Goal: Obtain resource: Obtain resource

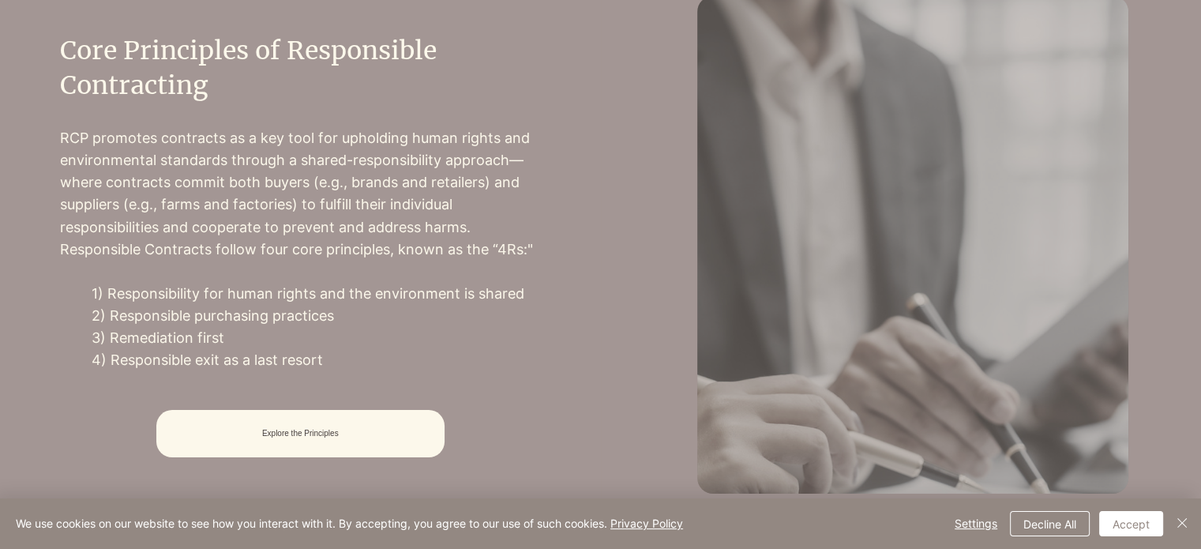
scroll to position [632, 0]
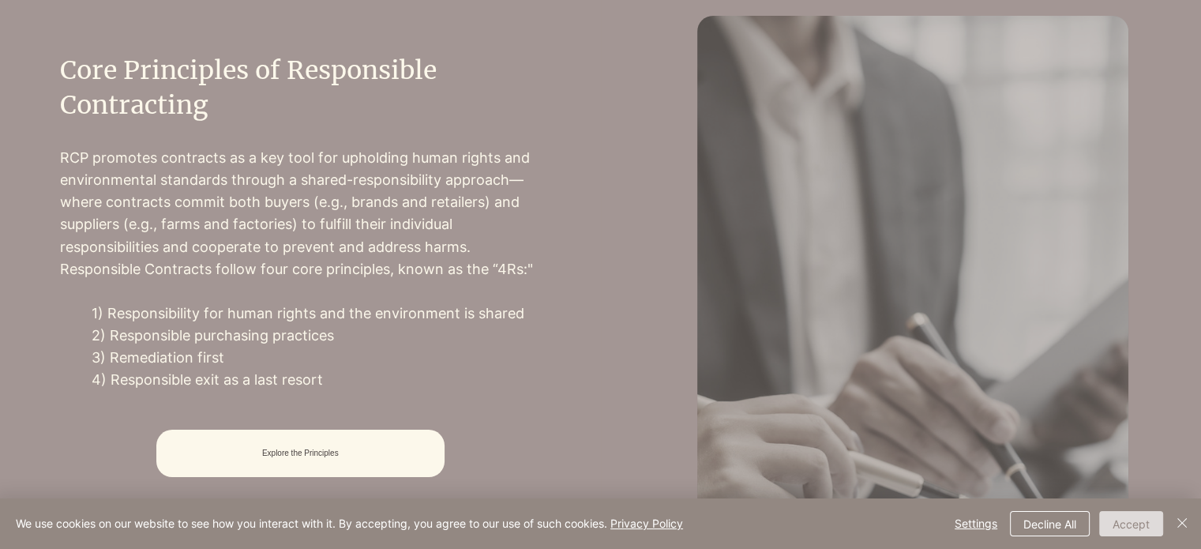
click at [1137, 525] on button "Accept" at bounding box center [1131, 523] width 64 height 25
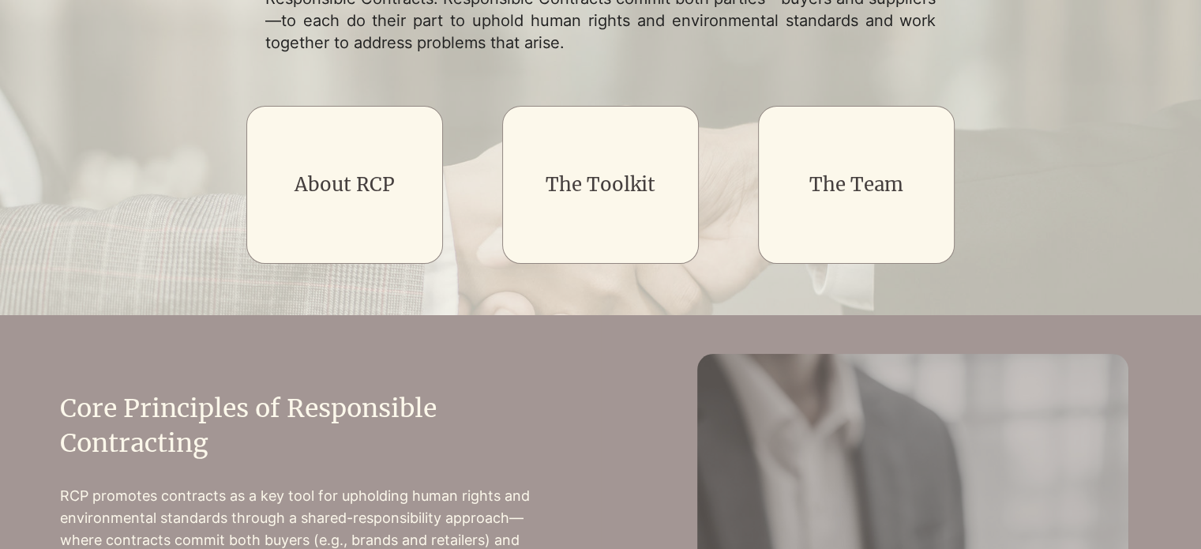
scroll to position [0, 0]
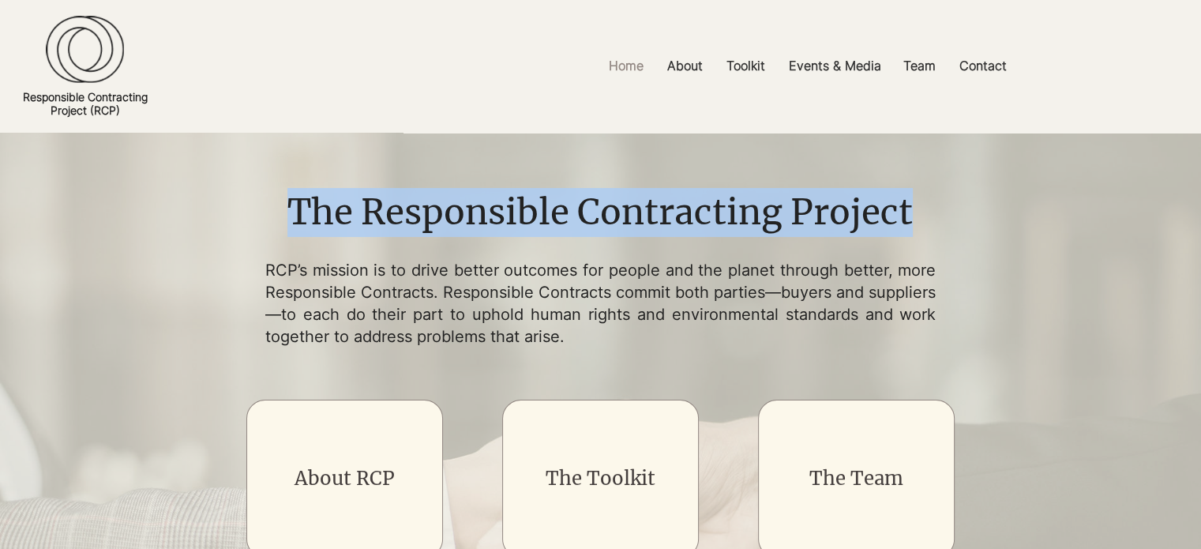
drag, startPoint x: 291, startPoint y: 214, endPoint x: 951, endPoint y: 228, distance: 660.1
click at [951, 228] on h1 "The Responsible Contracting Project" at bounding box center [600, 212] width 789 height 49
copy h1 "The Responsible Contracting Project"
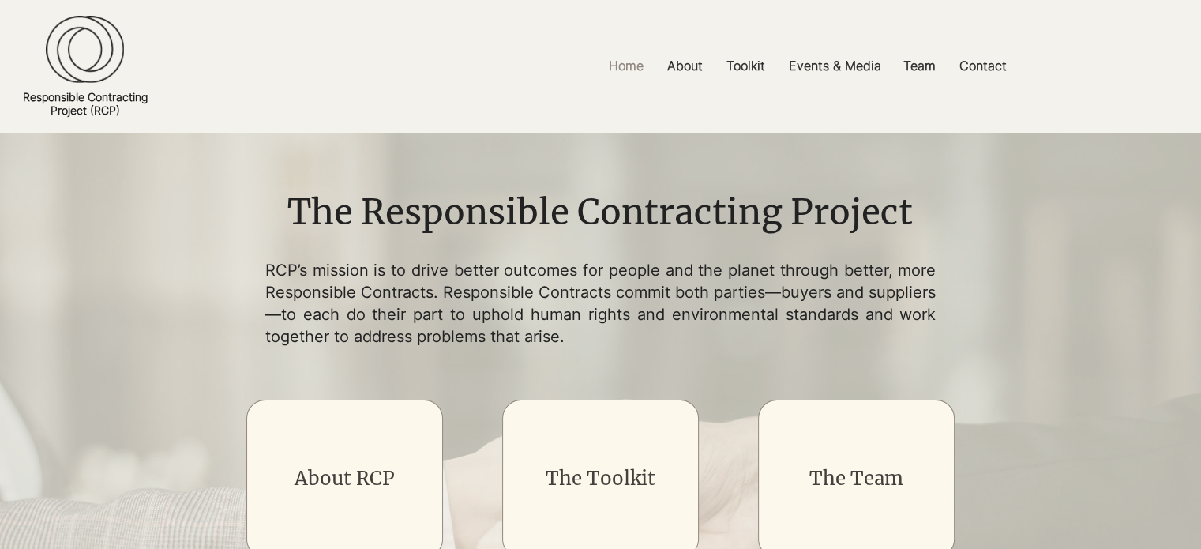
click at [683, 298] on p "RCP’s mission is to drive better outcomes for people and the planet through bet…" at bounding box center [600, 303] width 671 height 88
click at [664, 157] on p "FAQs" at bounding box center [659, 150] width 43 height 24
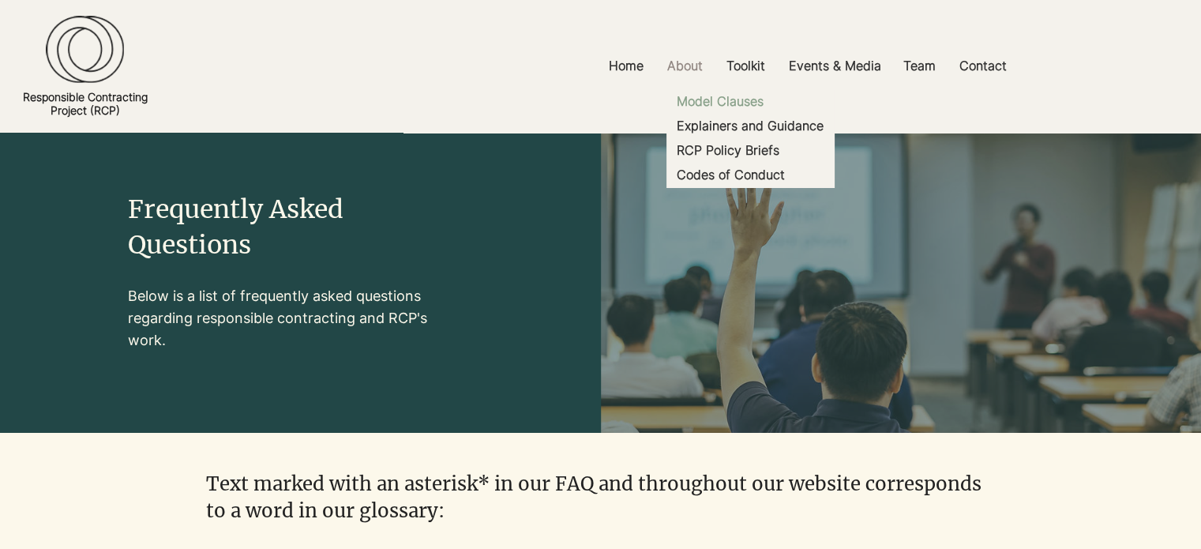
click at [739, 101] on p "Model Clauses" at bounding box center [719, 101] width 99 height 24
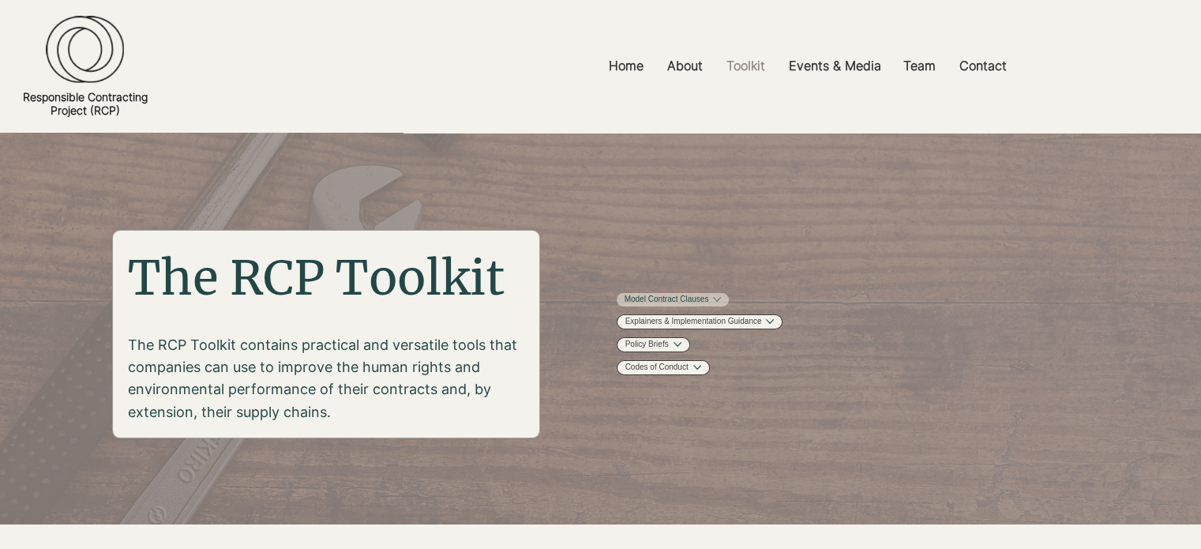
click at [664, 302] on link "Model Contract Clauses" at bounding box center [666, 300] width 84 height 12
click at [624, 66] on p "Home" at bounding box center [626, 66] width 51 height 36
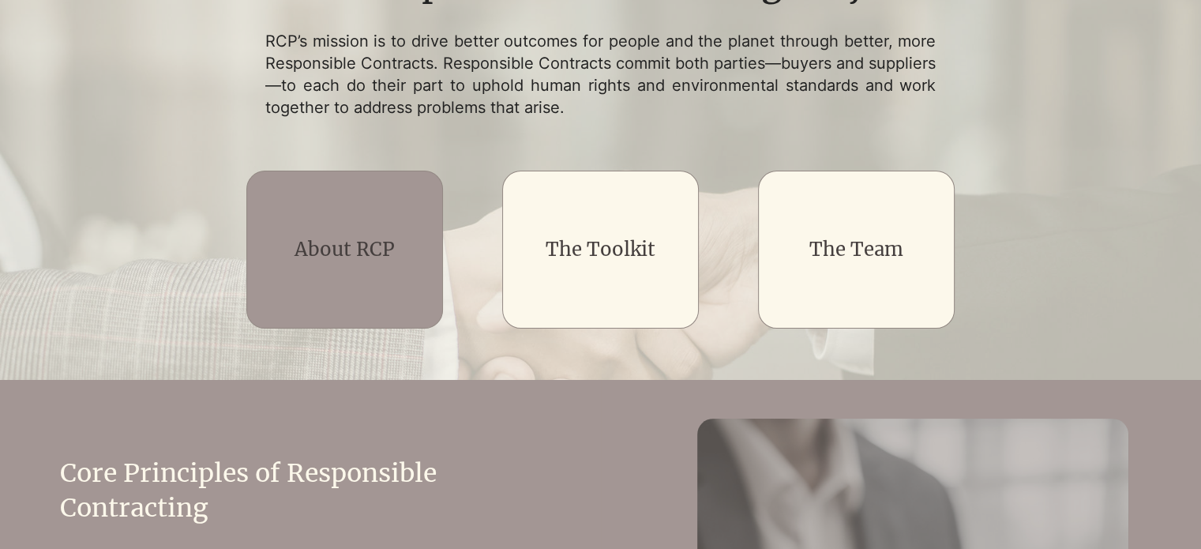
scroll to position [237, 0]
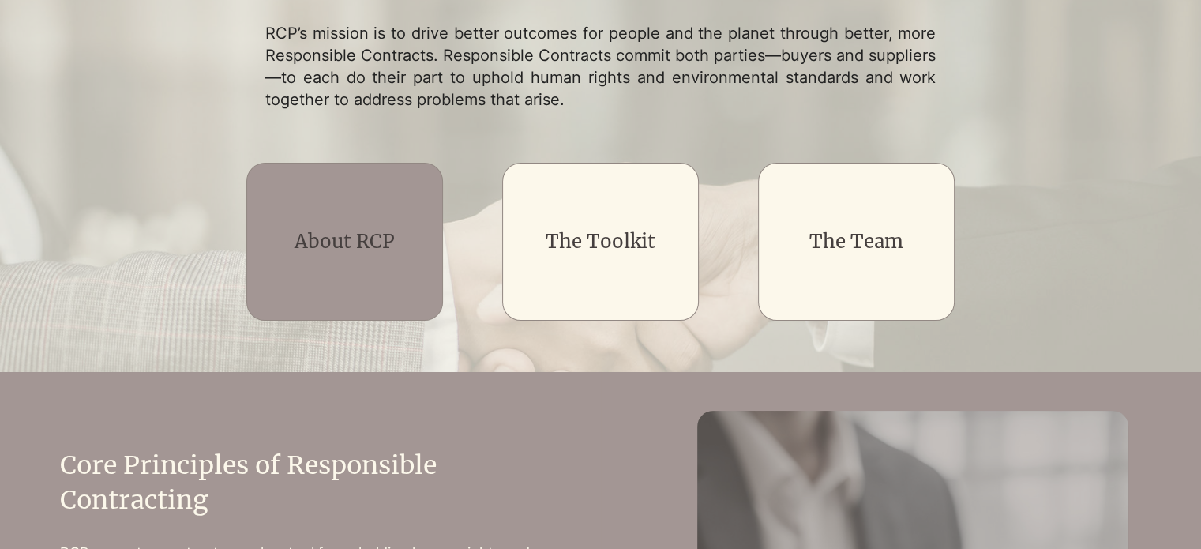
click at [373, 257] on div "main content" at bounding box center [344, 242] width 197 height 158
click at [351, 233] on link "About RCP" at bounding box center [344, 241] width 100 height 24
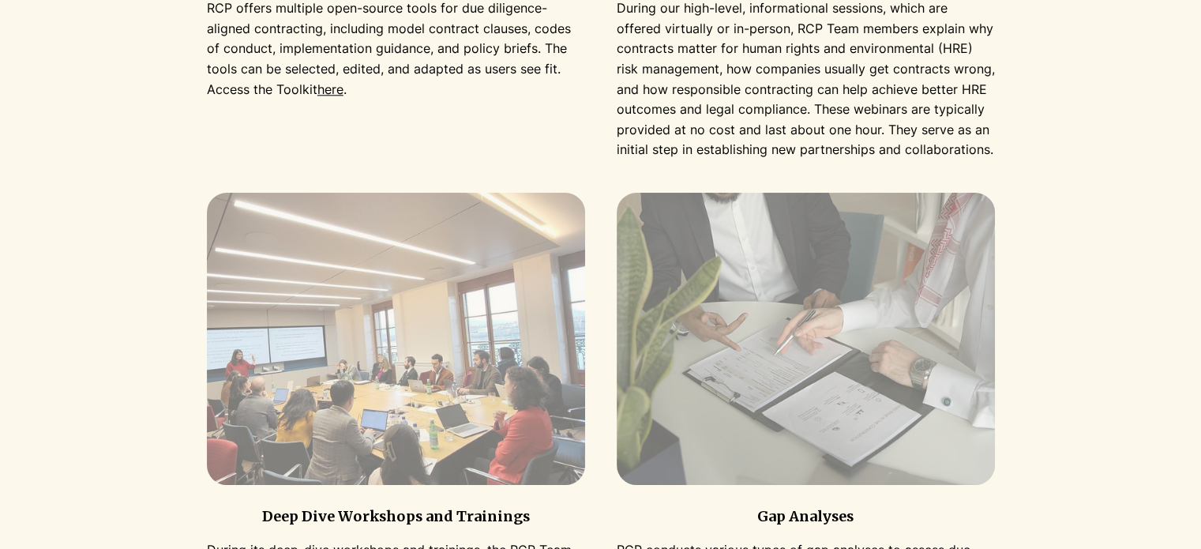
scroll to position [1579, 0]
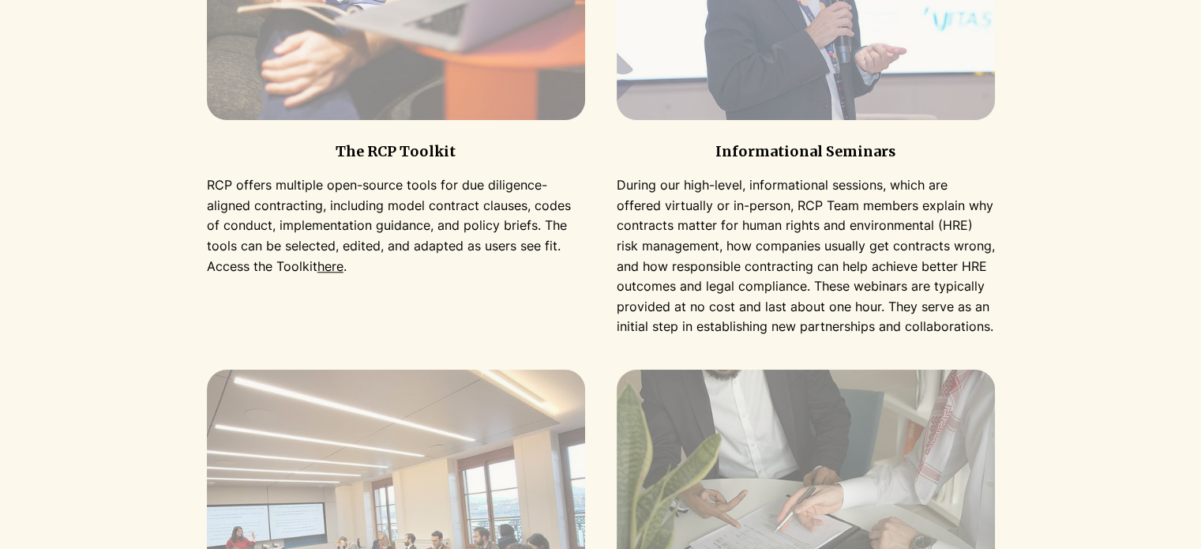
click at [317, 274] on link "here" at bounding box center [330, 266] width 26 height 16
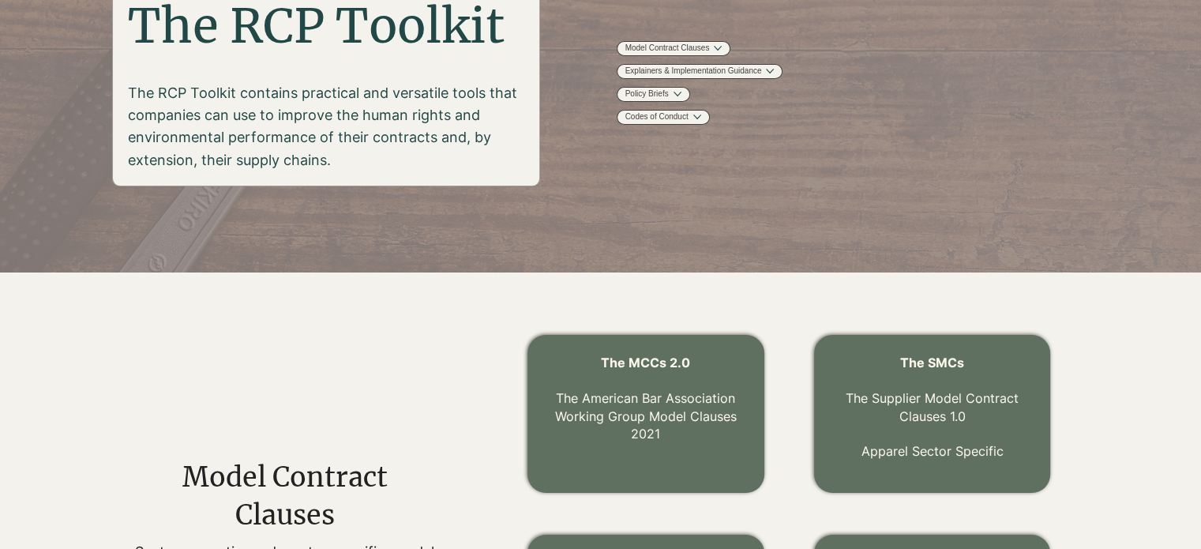
scroll to position [316, 0]
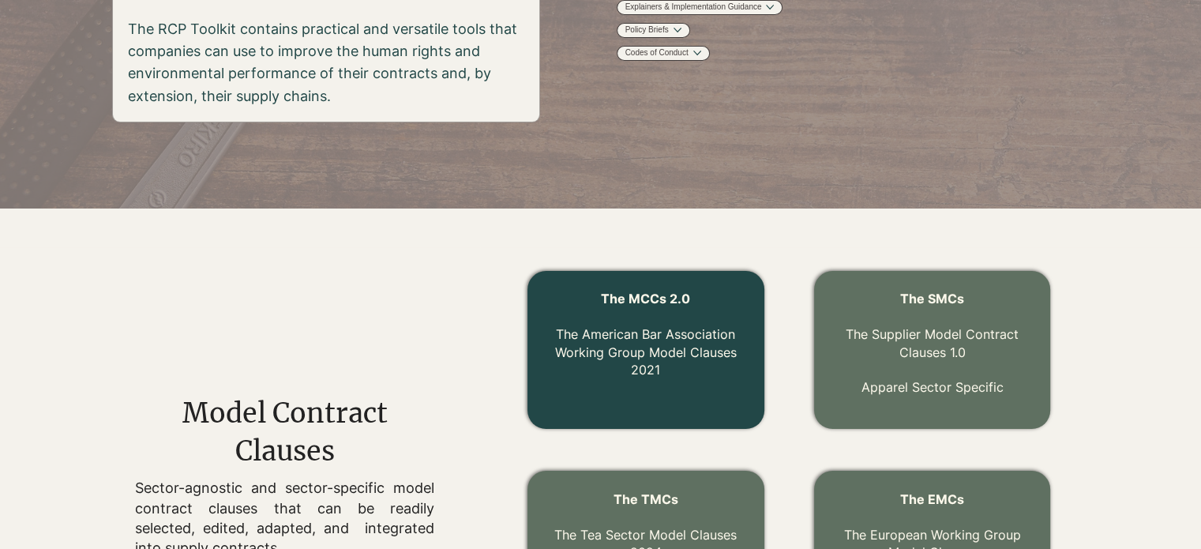
click at [616, 334] on link "The MCCs 2.0 The American Bar Association Working Group Model Clauses 2021" at bounding box center [646, 334] width 182 height 87
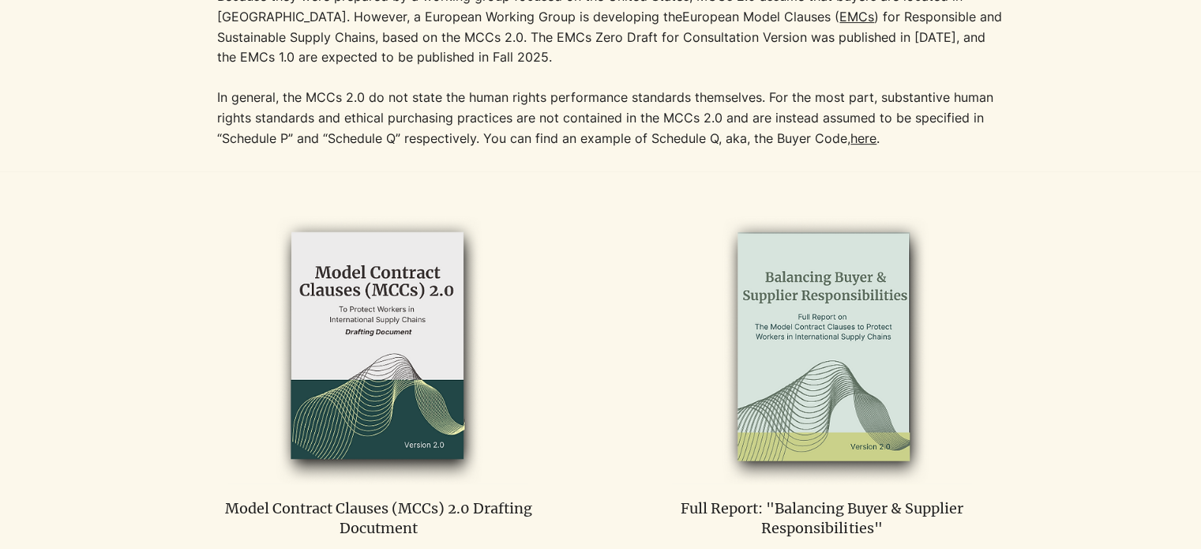
scroll to position [789, 0]
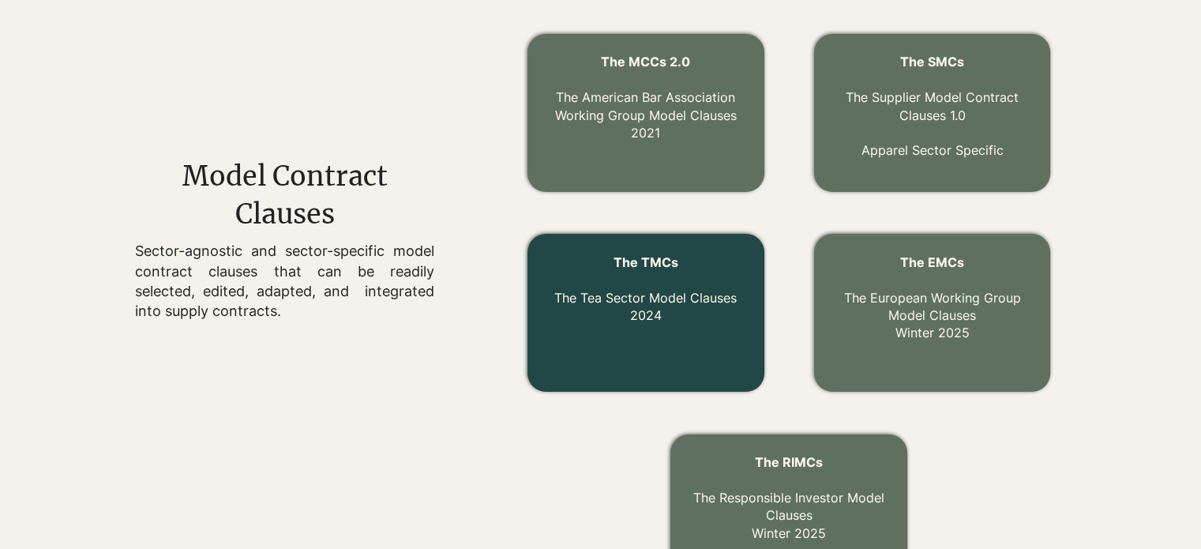
scroll to position [79, 0]
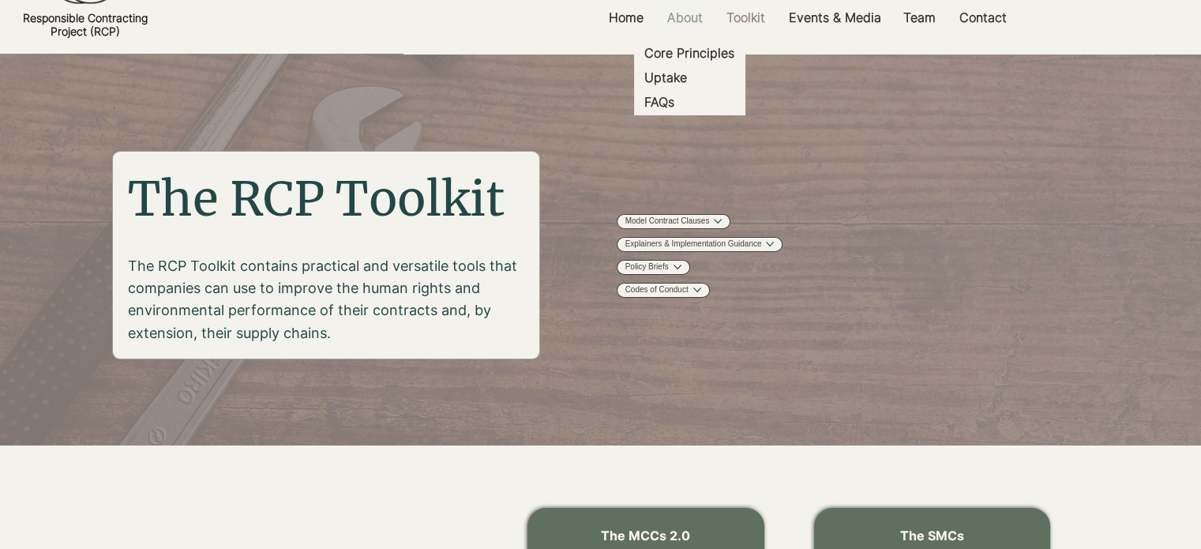
click at [681, 9] on p "About" at bounding box center [684, 18] width 51 height 36
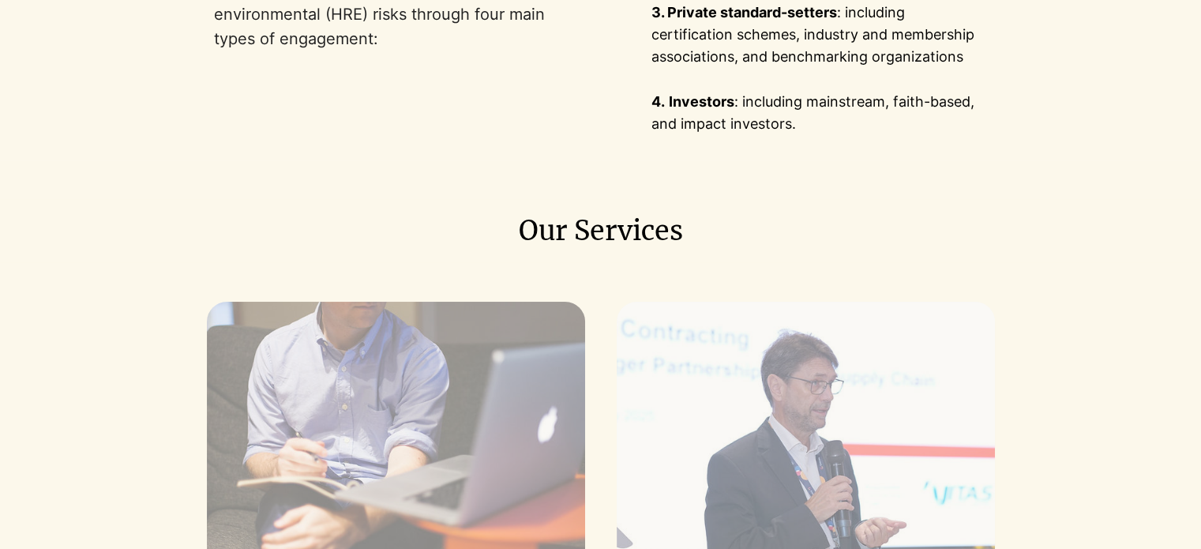
scroll to position [1421, 0]
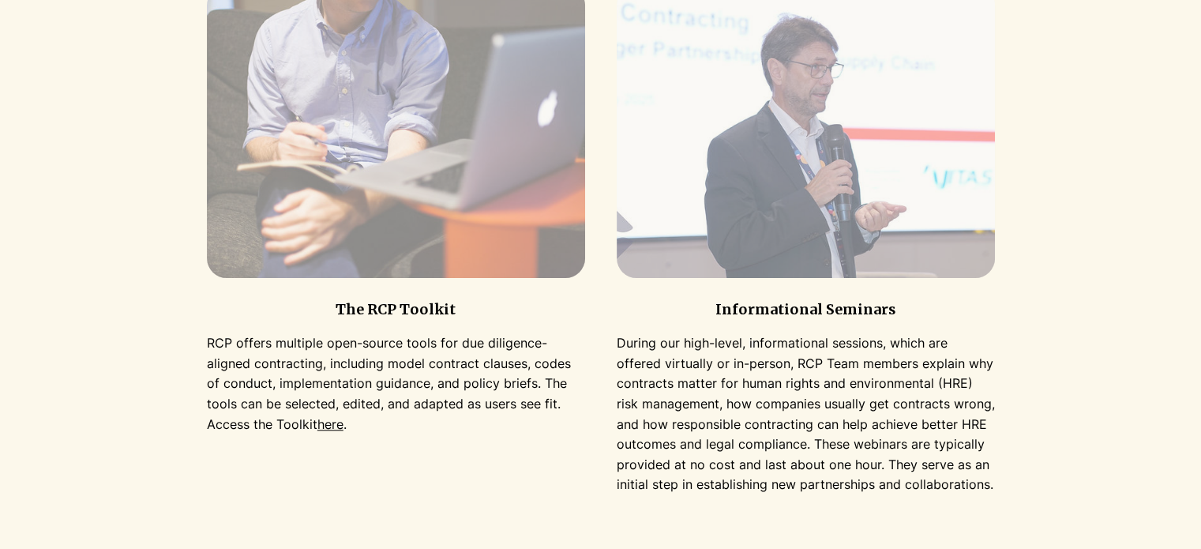
click at [317, 429] on link "here" at bounding box center [330, 424] width 26 height 16
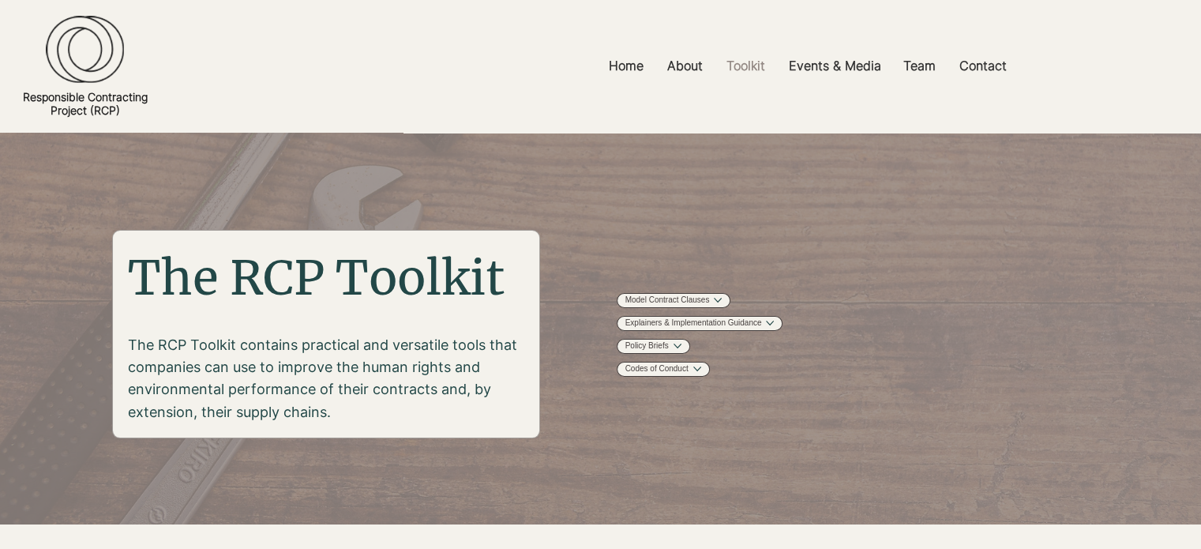
drag, startPoint x: 336, startPoint y: 412, endPoint x: 129, endPoint y: 348, distance: 216.5
click at [129, 348] on p "The RCP Toolkit contains practical and versatile tools that companies can use t…" at bounding box center [327, 378] width 398 height 88
copy p "The RCP Toolkit contains practical and versatile tools that companies can use t…"
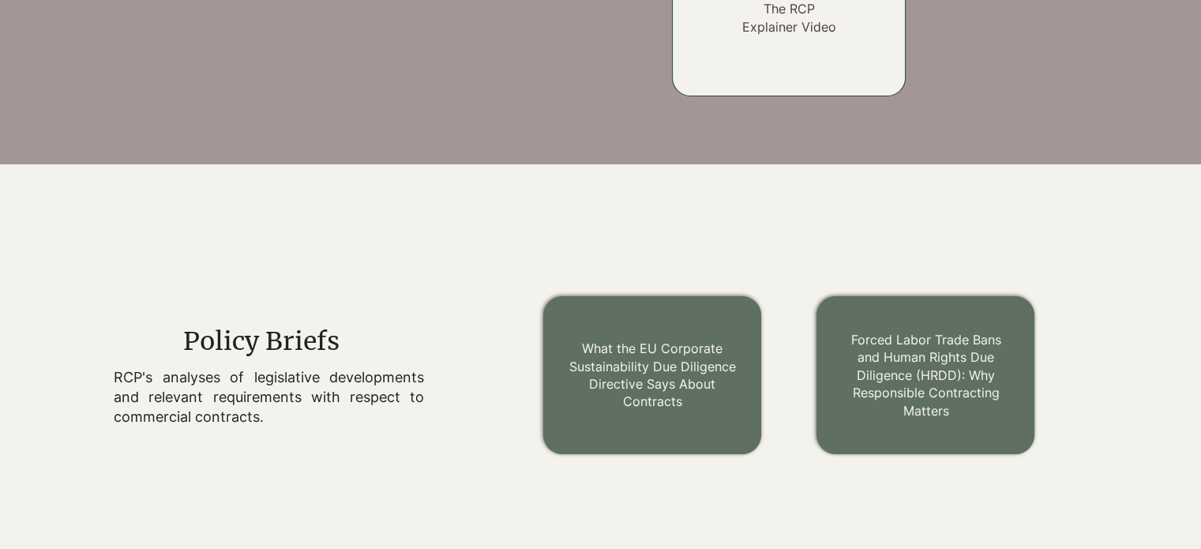
scroll to position [1737, 0]
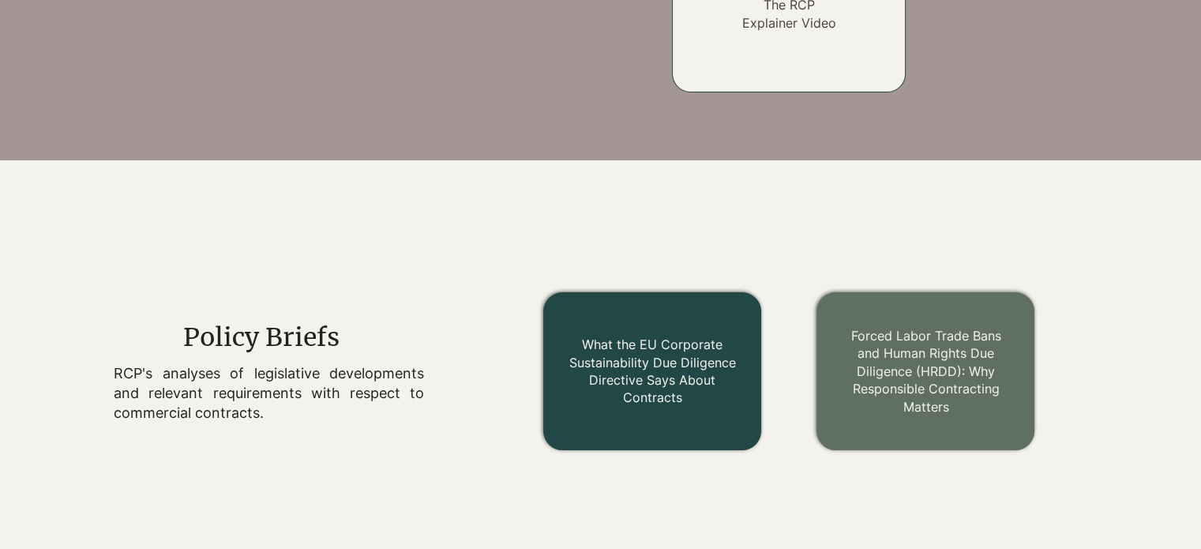
click at [648, 372] on link "What the EU Corporate Sustainability Due Diligence Directive Says About Contrac…" at bounding box center [651, 370] width 167 height 69
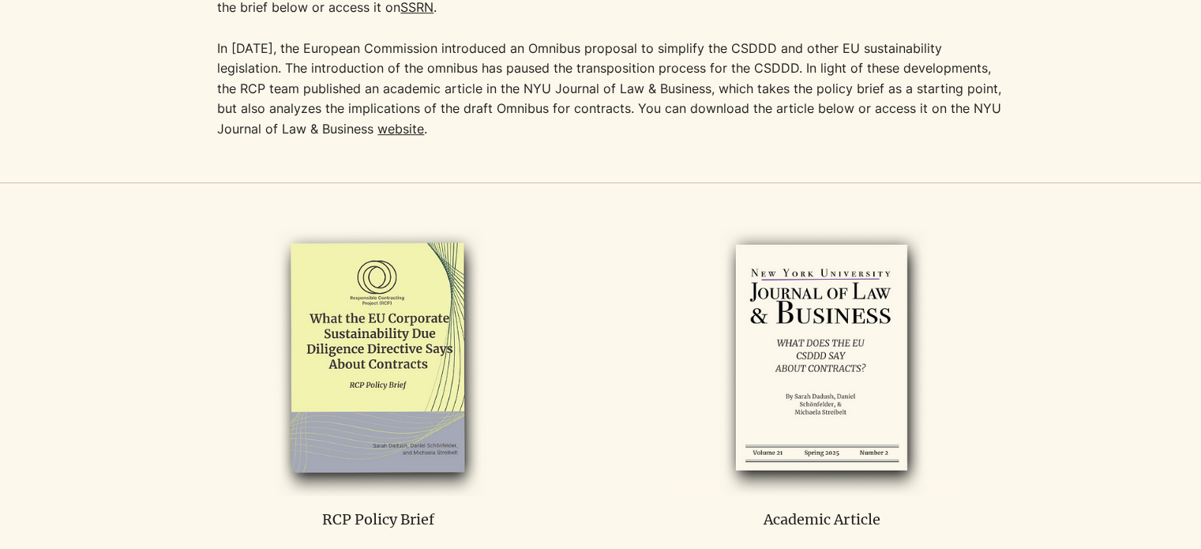
scroll to position [711, 0]
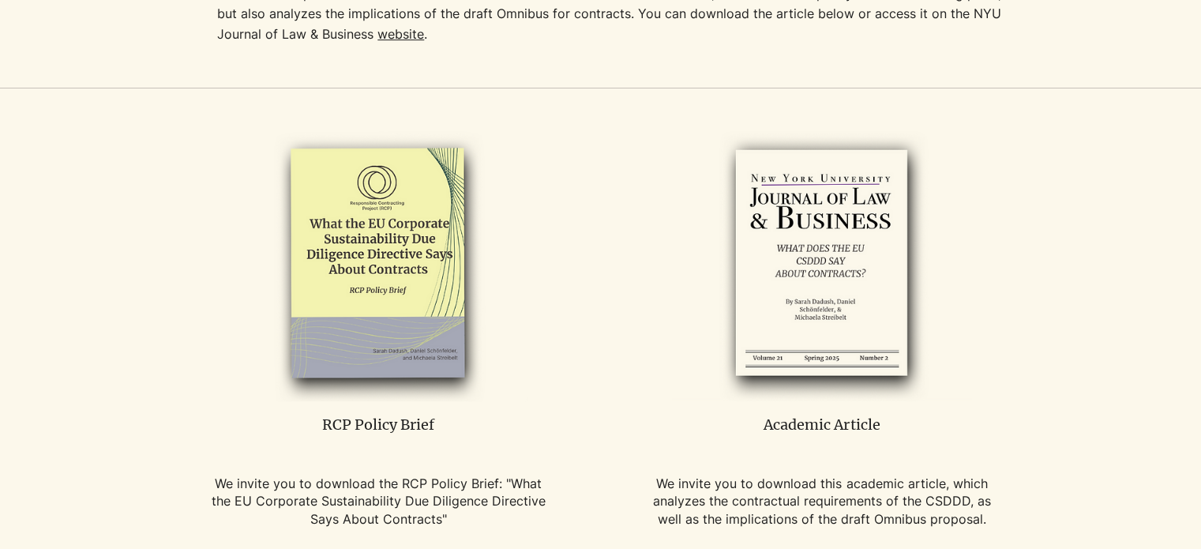
click at [368, 340] on img at bounding box center [378, 263] width 300 height 273
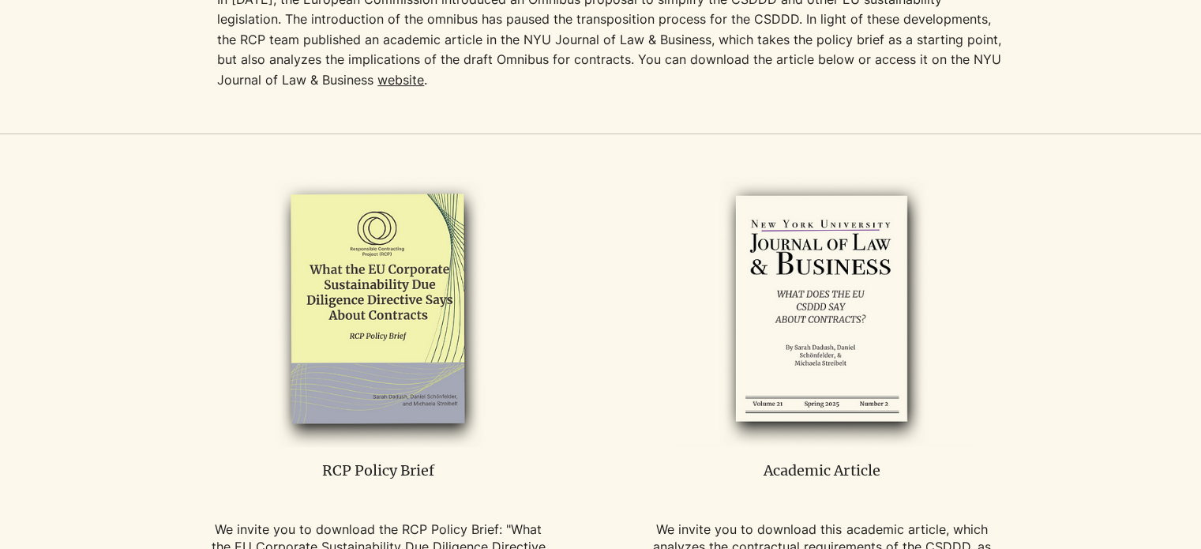
scroll to position [789, 0]
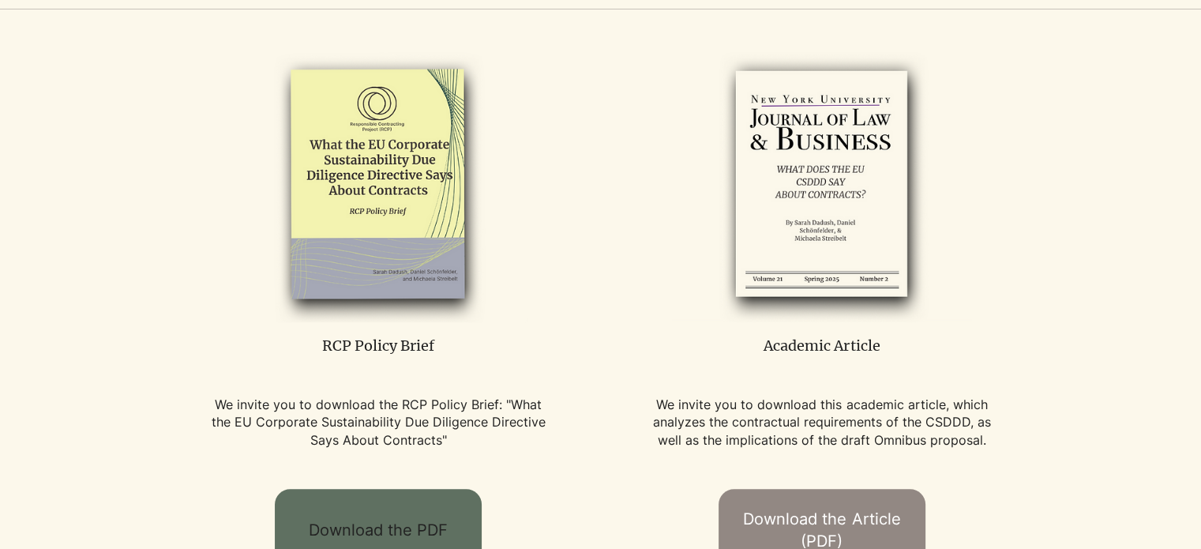
click at [385, 519] on link "Download the PDF" at bounding box center [378, 530] width 207 height 82
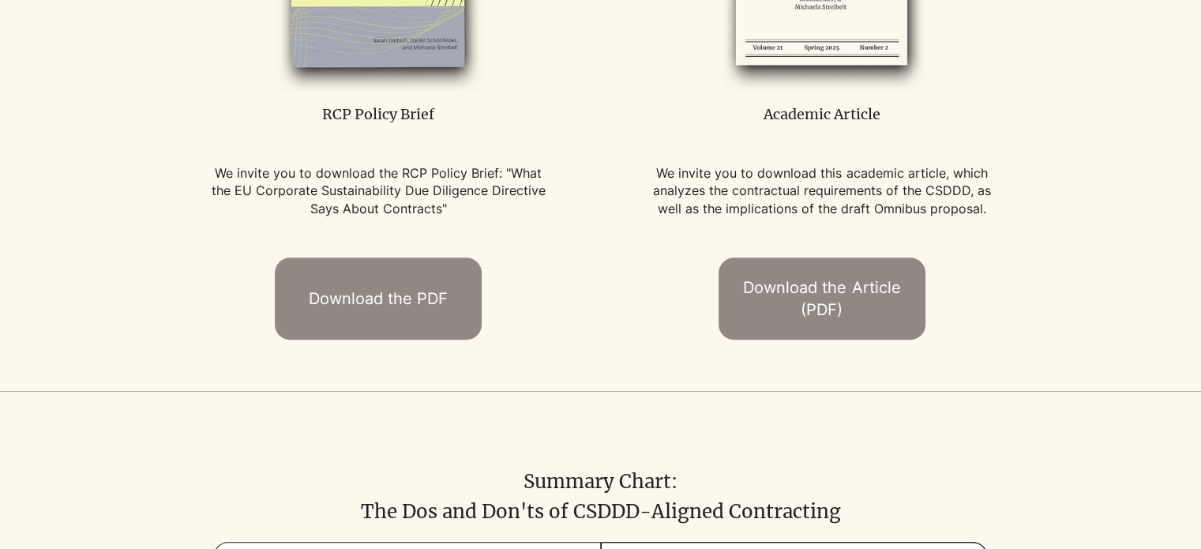
scroll to position [1026, 0]
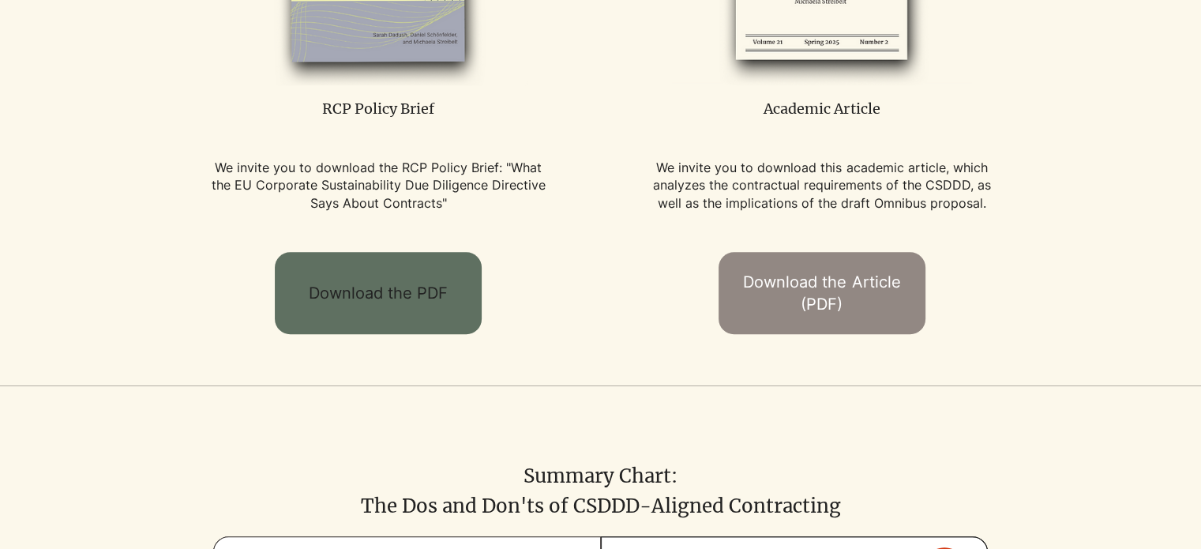
click at [379, 302] on span "Download the PDF" at bounding box center [378, 293] width 139 height 22
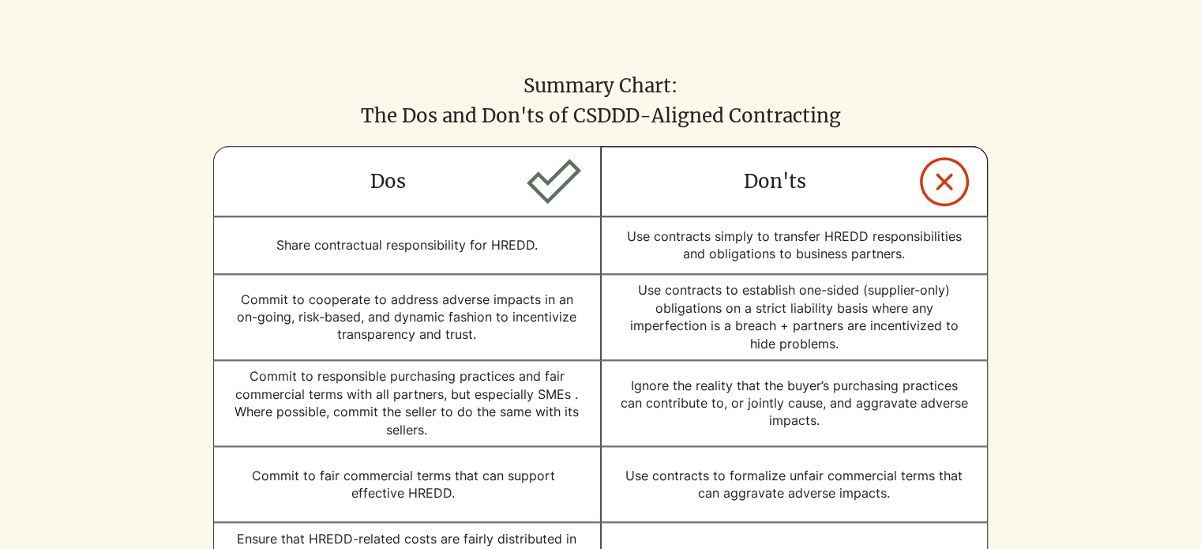
scroll to position [1421, 0]
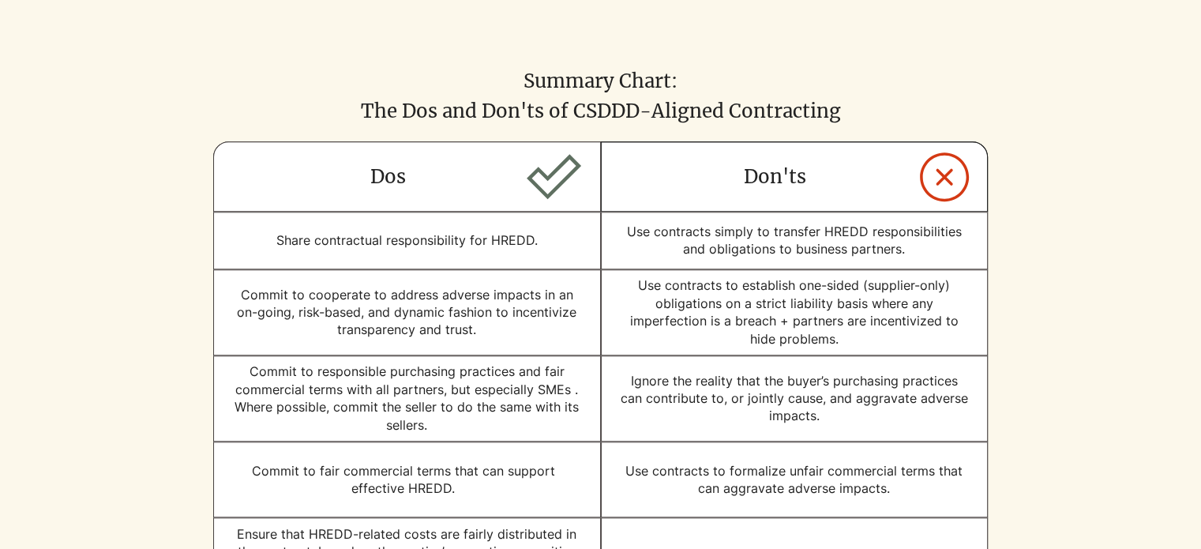
click at [303, 351] on div at bounding box center [407, 312] width 388 height 86
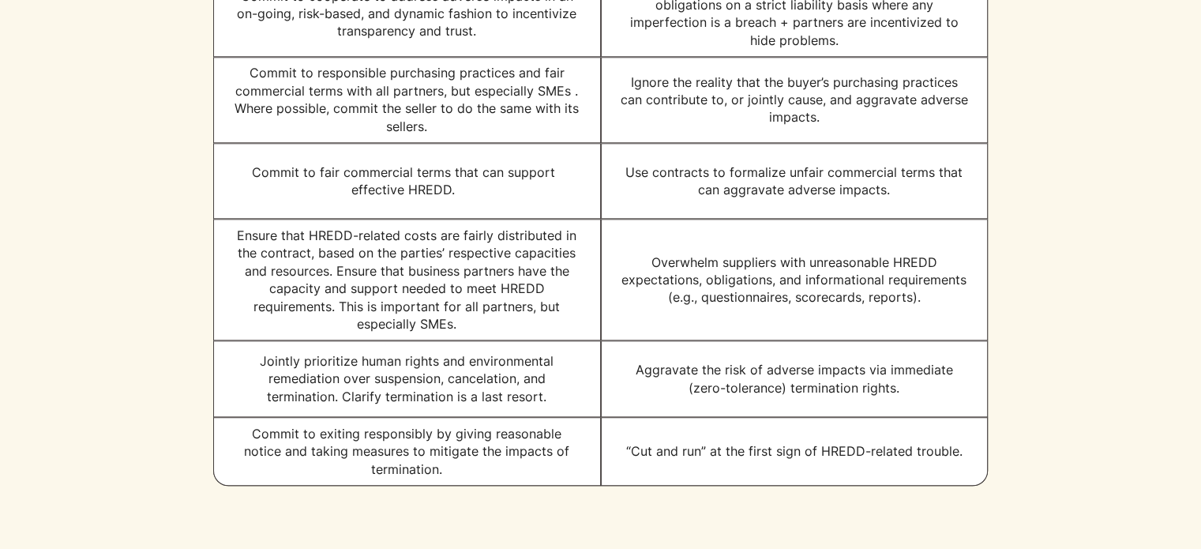
scroll to position [1816, 0]
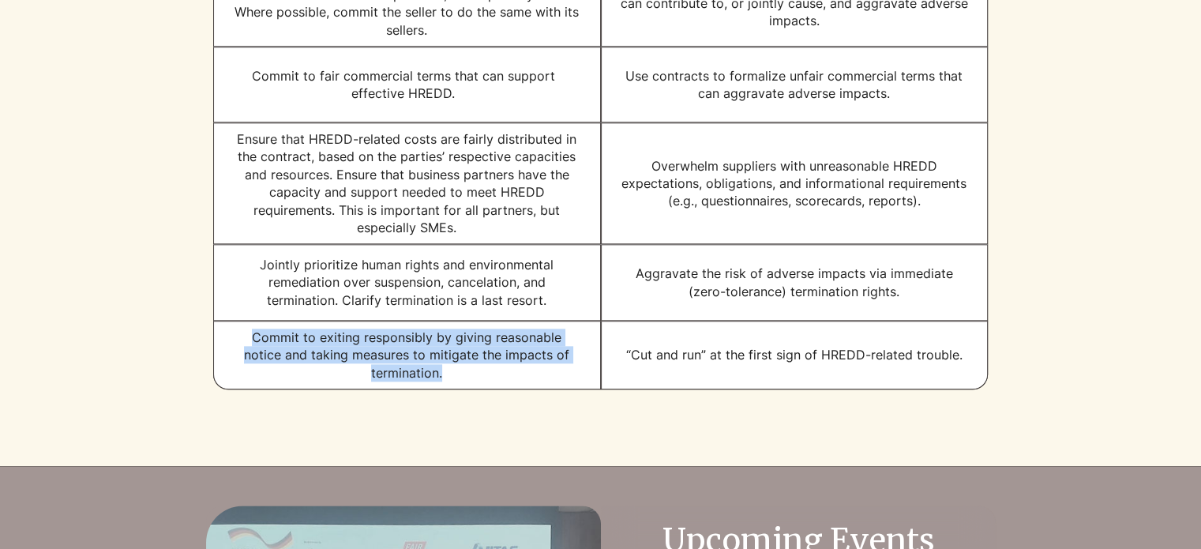
drag, startPoint x: 444, startPoint y: 384, endPoint x: 223, endPoint y: 356, distance: 222.8
click at [223, 356] on div "Commit to exiting responsibly by giving reasonable notice and taking measures t…" at bounding box center [407, 355] width 388 height 69
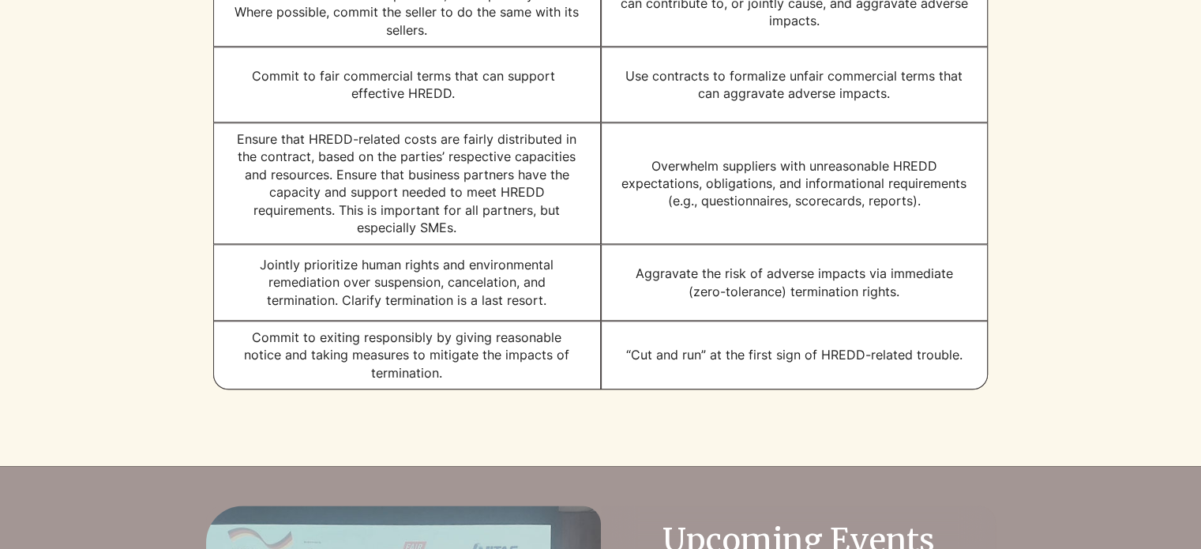
click at [257, 272] on h2 "Jointly prioritize human rights and environmental remediation over suspension, …" at bounding box center [406, 282] width 349 height 53
drag, startPoint x: 264, startPoint y: 276, endPoint x: 551, endPoint y: 312, distance: 288.8
click at [551, 309] on h2 "Jointly prioritize human rights and environmental remediation over suspension, …" at bounding box center [406, 282] width 349 height 53
copy h2 "Jointly prioritize human rights and environmental remediation over suspension, …"
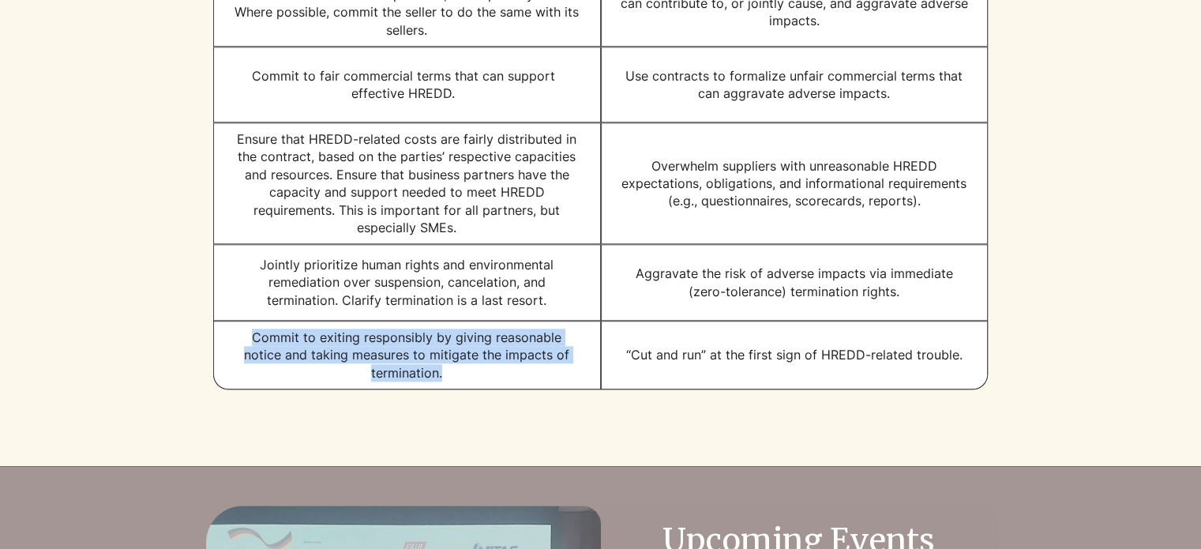
drag, startPoint x: 448, startPoint y: 385, endPoint x: 224, endPoint y: 353, distance: 226.5
click at [224, 353] on div "Commit to exiting responsibly by giving reasonable notice and taking measures t…" at bounding box center [407, 355] width 388 height 69
copy div "Commit to exiting responsibly by giving reasonable notice and taking measures t…"
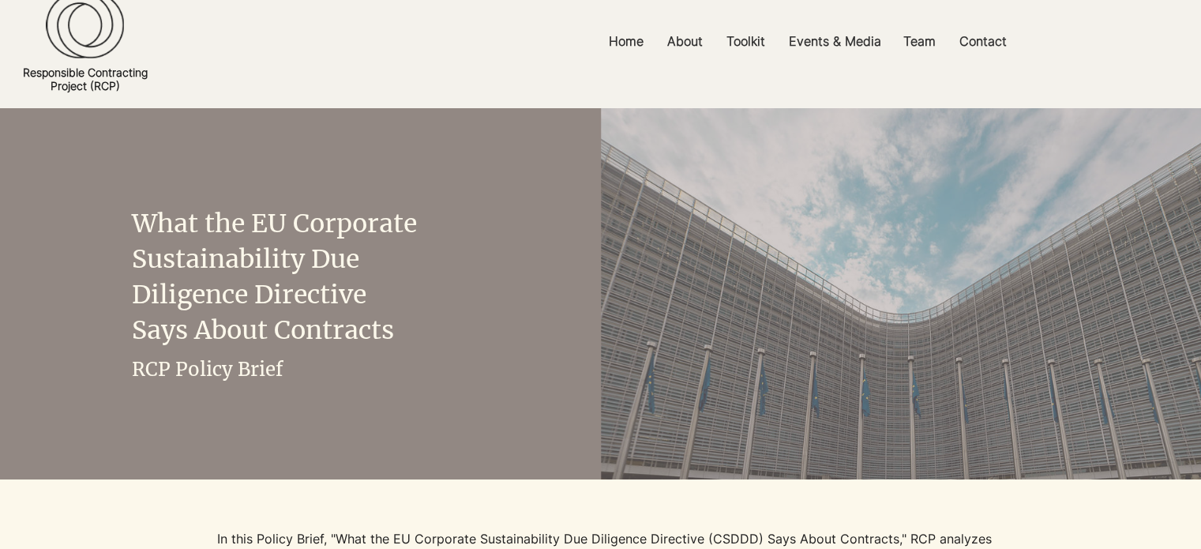
scroll to position [0, 0]
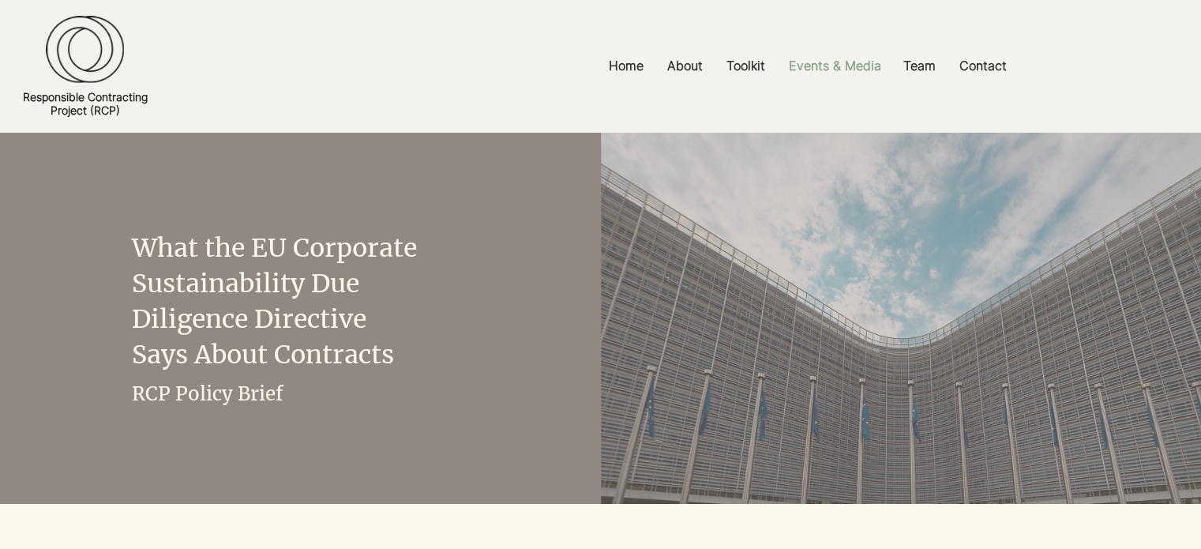
click at [818, 66] on p "Events & Media" at bounding box center [835, 66] width 108 height 36
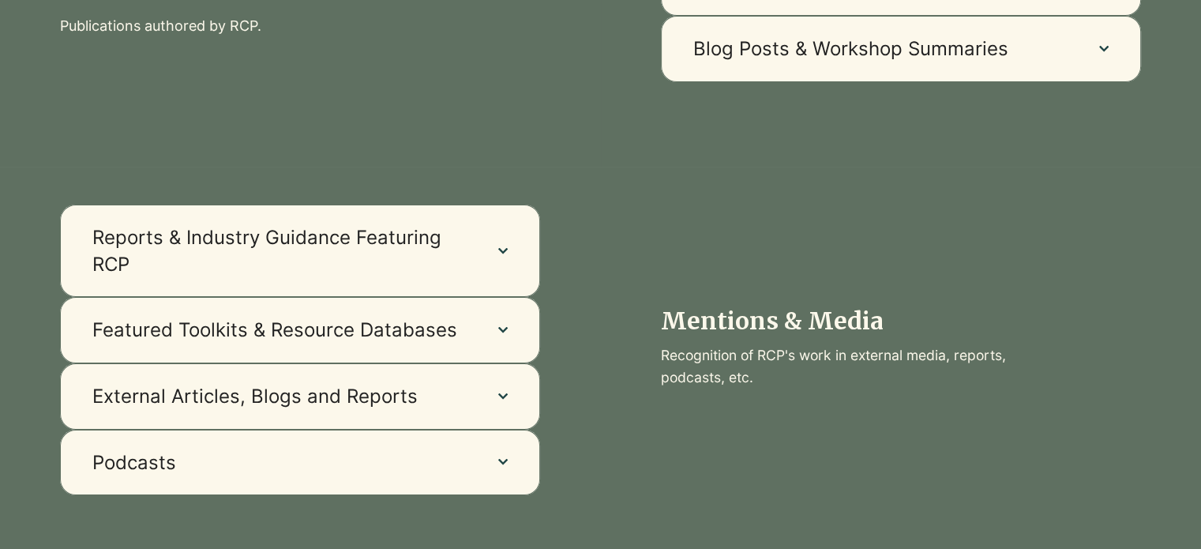
scroll to position [1184, 0]
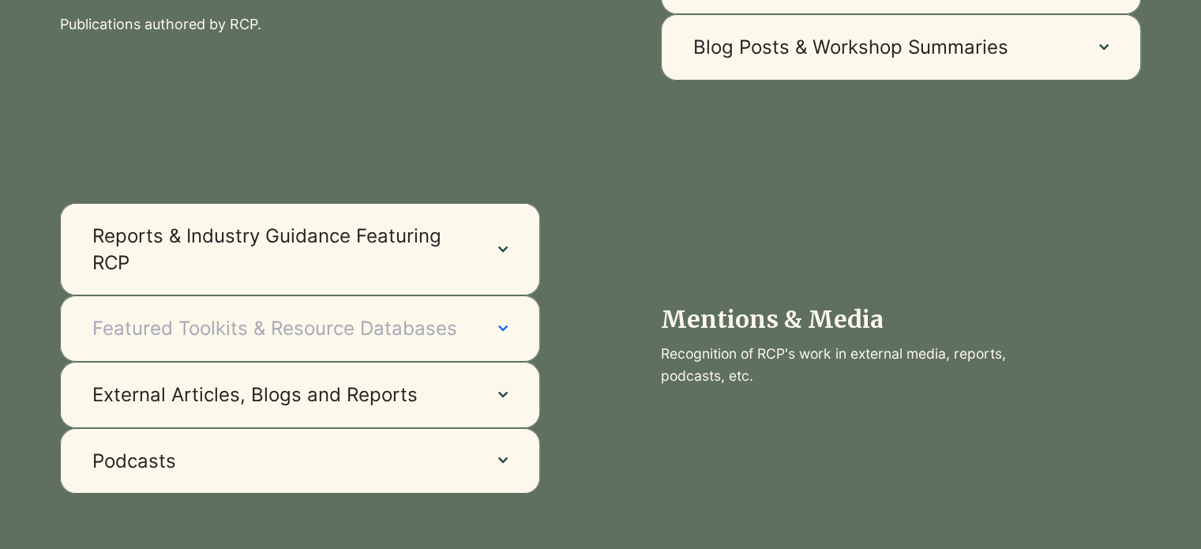
click at [496, 328] on button "Featured Toolkits & Resource Databases" at bounding box center [300, 328] width 480 height 66
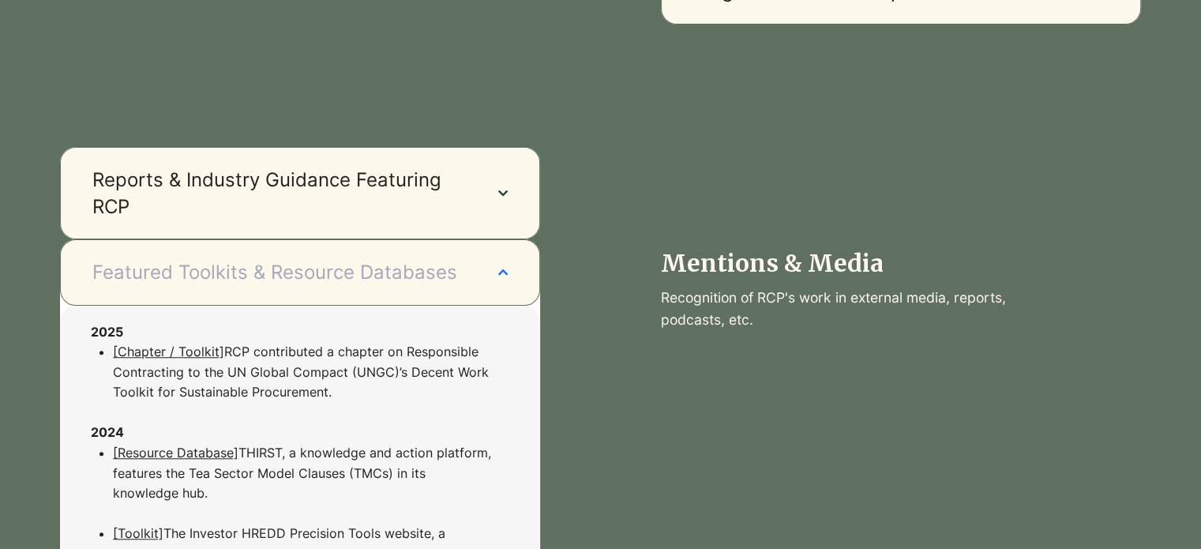
scroll to position [1263, 0]
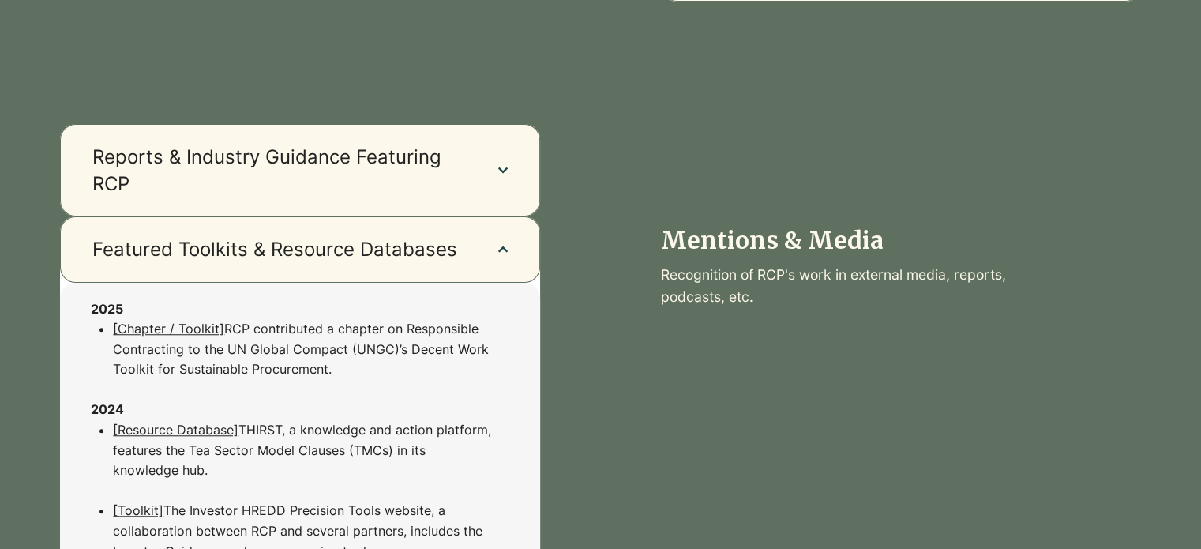
click at [147, 336] on link "[Chapter / Toolkit]" at bounding box center [168, 329] width 111 height 16
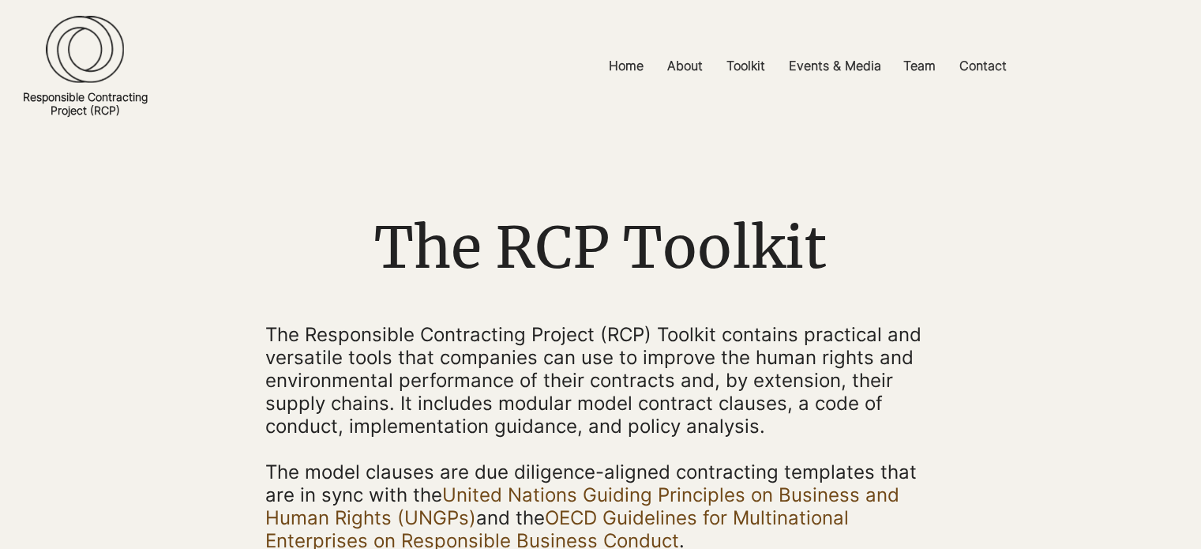
scroll to position [79, 0]
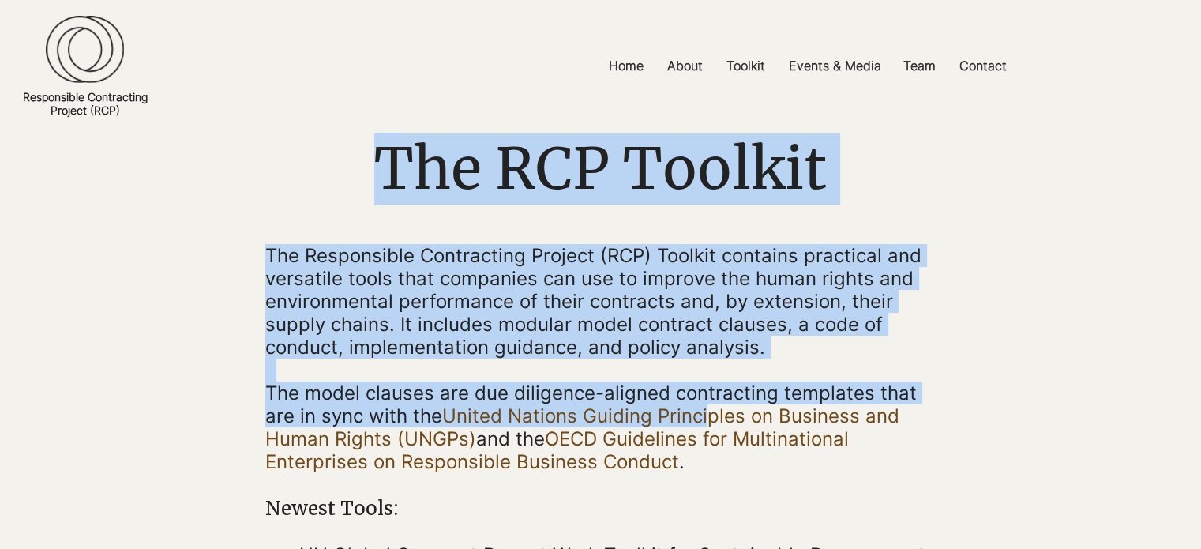
drag, startPoint x: 259, startPoint y: 386, endPoint x: 707, endPoint y: 407, distance: 448.1
click at [707, 407] on div "The RCP Toolkit The Responsible Contracting Project (RCP) Toolkit contains prac…" at bounding box center [600, 367] width 1201 height 627
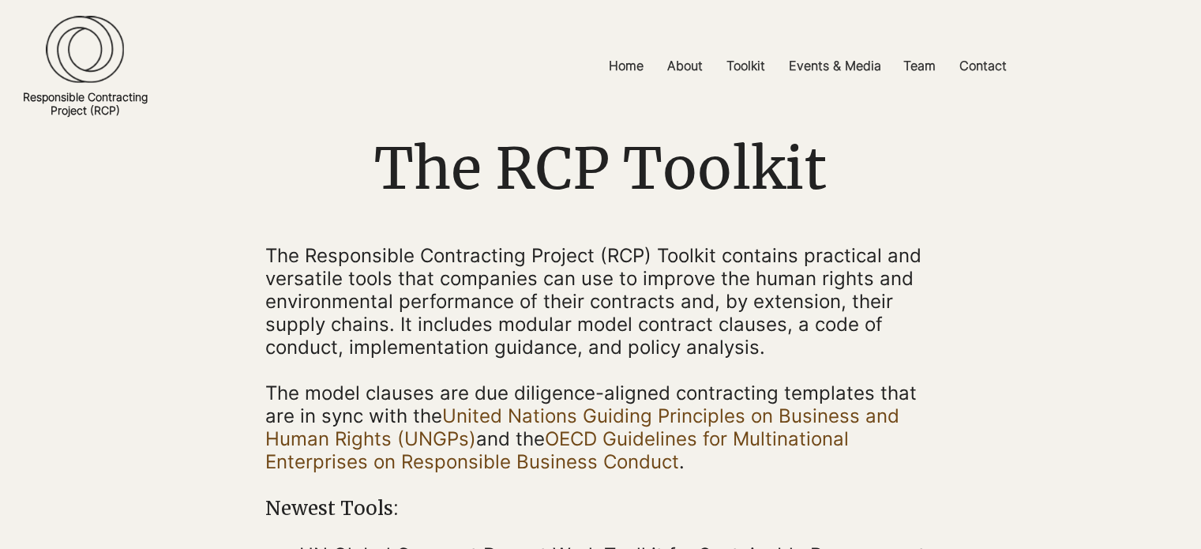
click at [707, 456] on p "The model clauses are due diligence-aligned contracting templates that are in s…" at bounding box center [600, 427] width 671 height 92
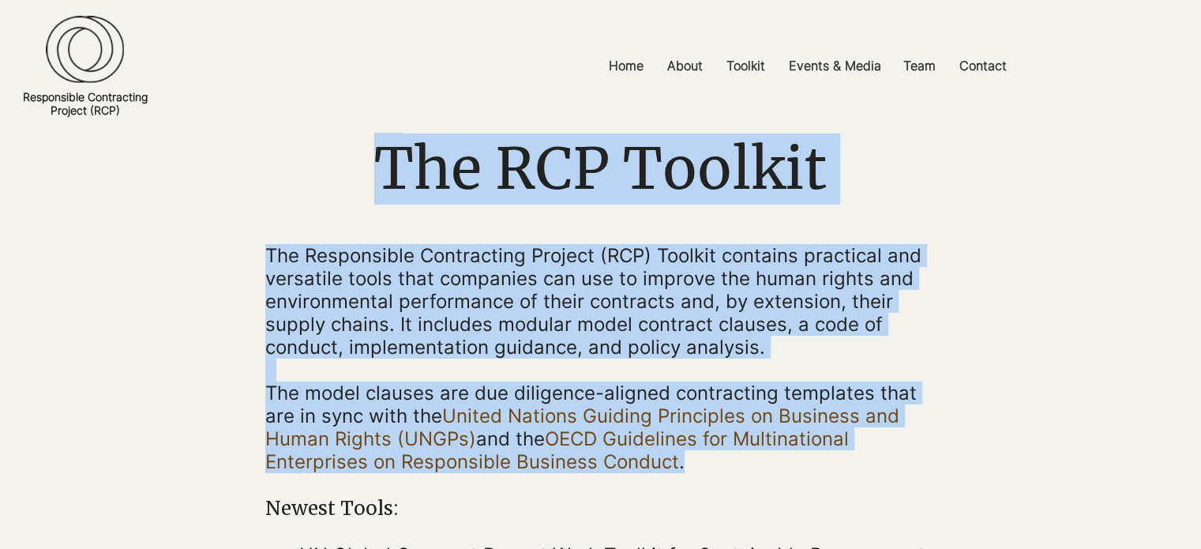
drag, startPoint x: 682, startPoint y: 457, endPoint x: 261, endPoint y: 392, distance: 426.5
click at [261, 392] on div "The RCP Toolkit The Responsible Contracting Project (RCP) Toolkit contains prac…" at bounding box center [600, 367] width 1201 height 627
click at [322, 400] on span "The model clauses are due diligence-aligned contracting templates that are in s…" at bounding box center [590, 427] width 651 height 92
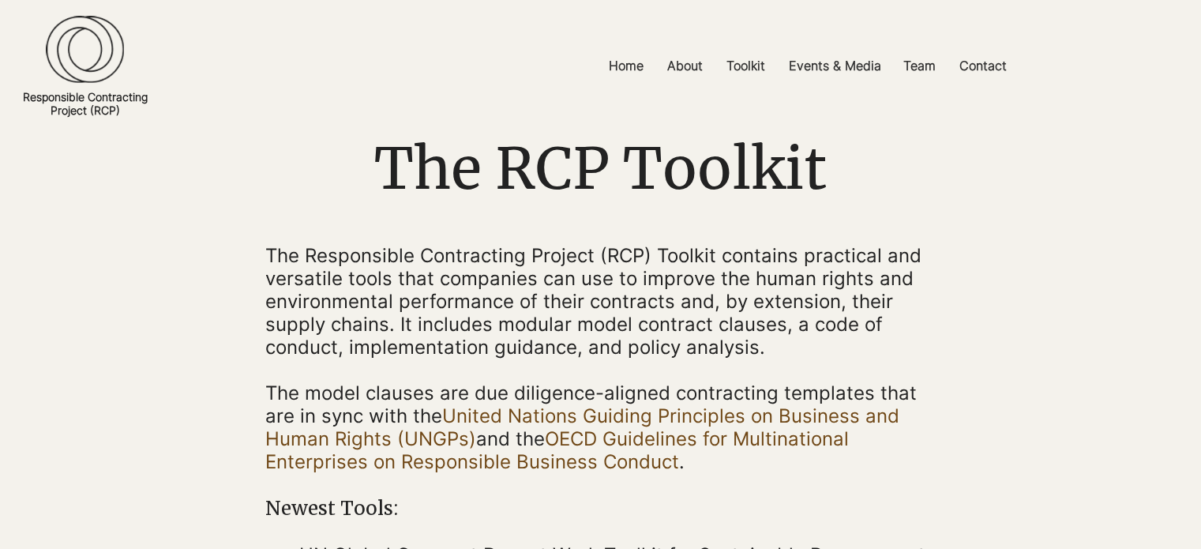
drag, startPoint x: 264, startPoint y: 388, endPoint x: 703, endPoint y: 453, distance: 443.0
click at [703, 453] on p "The model clauses are due diligence-aligned contracting templates that are in s…" at bounding box center [600, 427] width 671 height 92
copy span "The model clauses are due diligence-aligned contracting templates that are in s…"
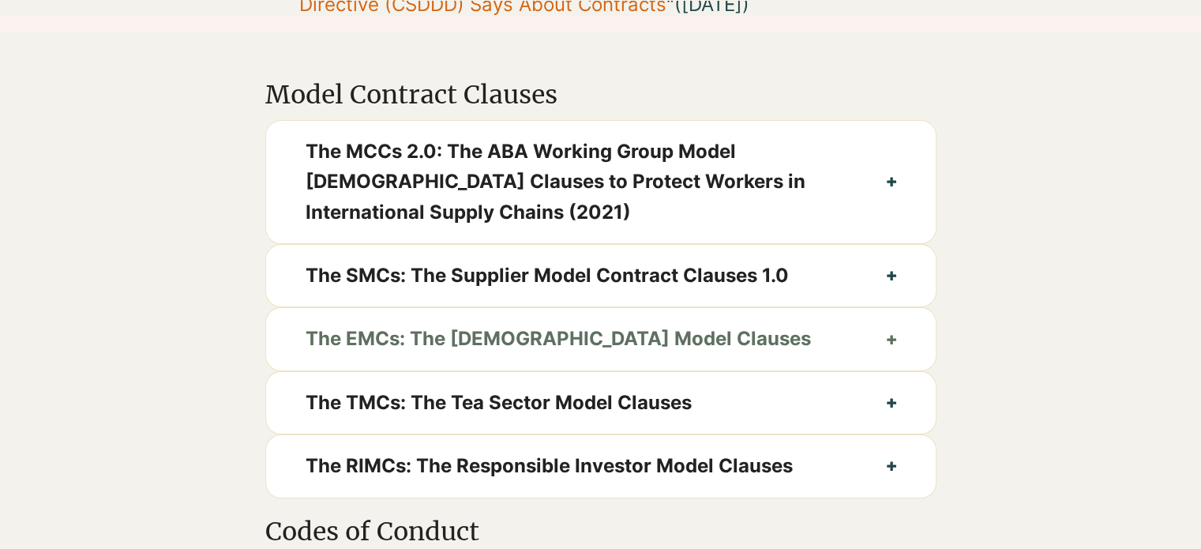
scroll to position [789, 0]
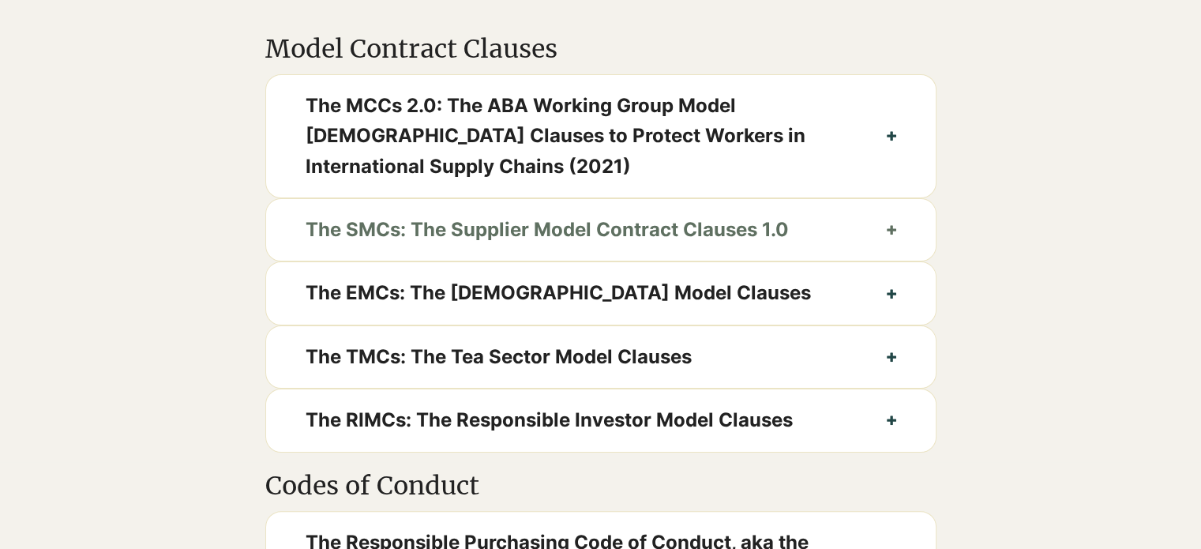
click at [895, 234] on icon "button" at bounding box center [891, 229] width 9 height 9
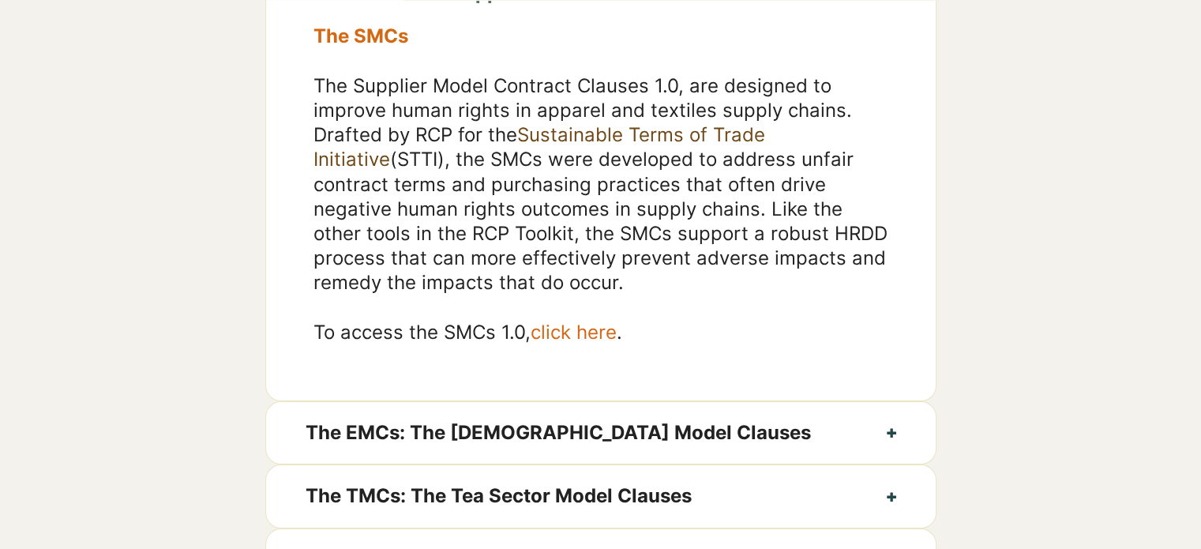
scroll to position [1105, 0]
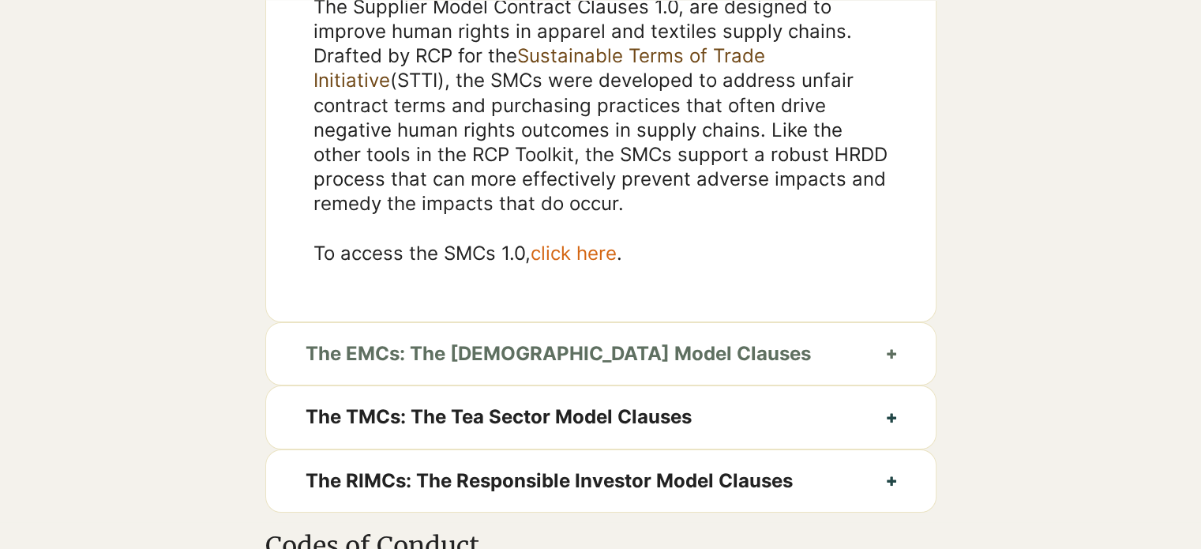
click at [897, 373] on button "The EMCs: The [DEMOGRAPHIC_DATA] Model Clauses" at bounding box center [600, 354] width 669 height 62
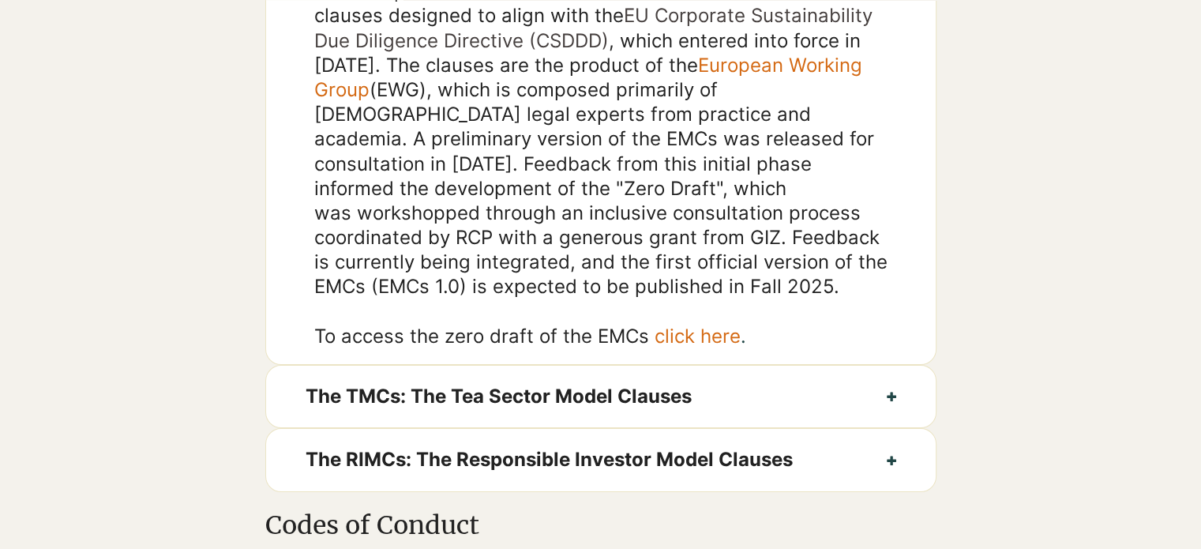
scroll to position [1263, 0]
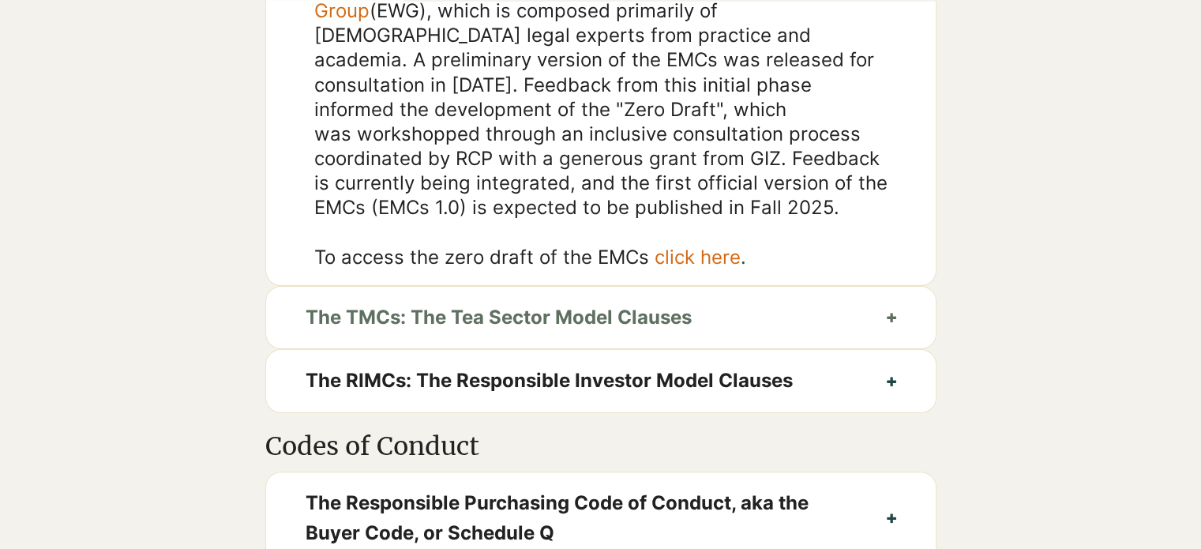
click at [890, 322] on icon "button" at bounding box center [891, 317] width 9 height 9
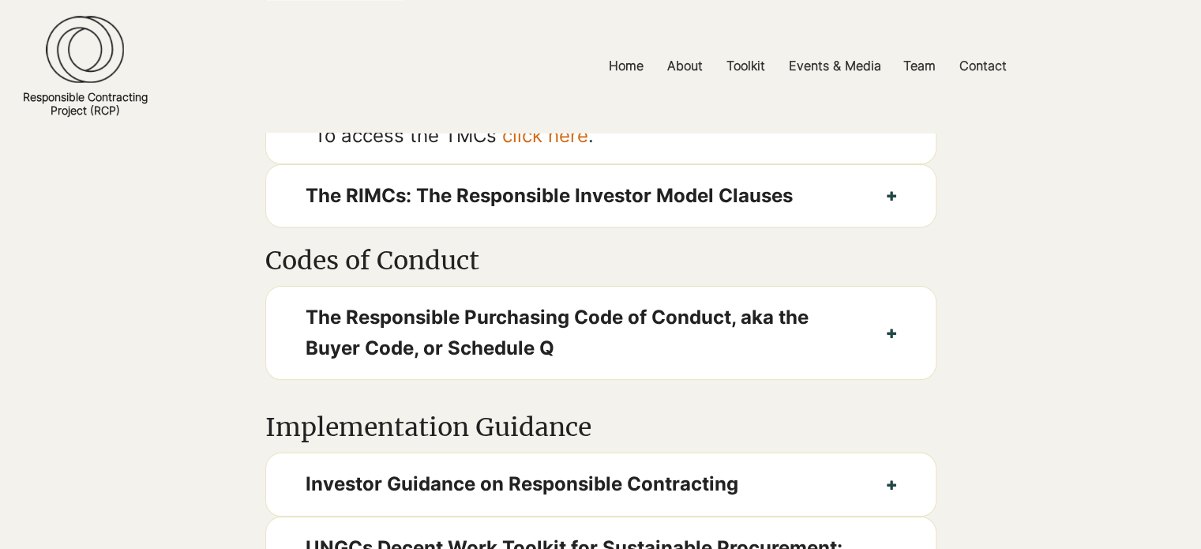
scroll to position [1105, 0]
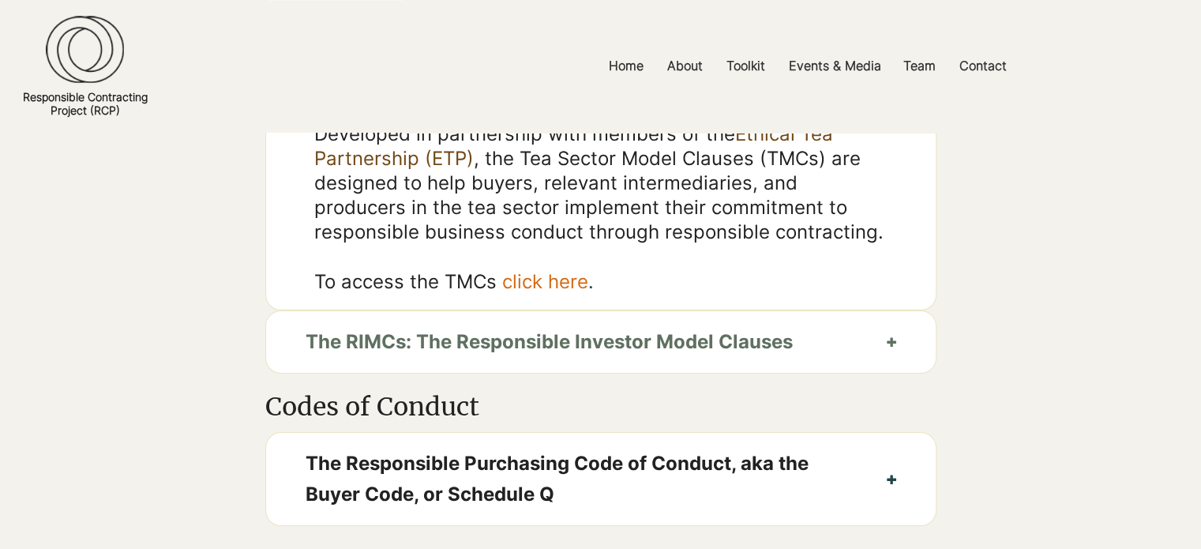
click at [892, 347] on icon "button" at bounding box center [891, 341] width 9 height 9
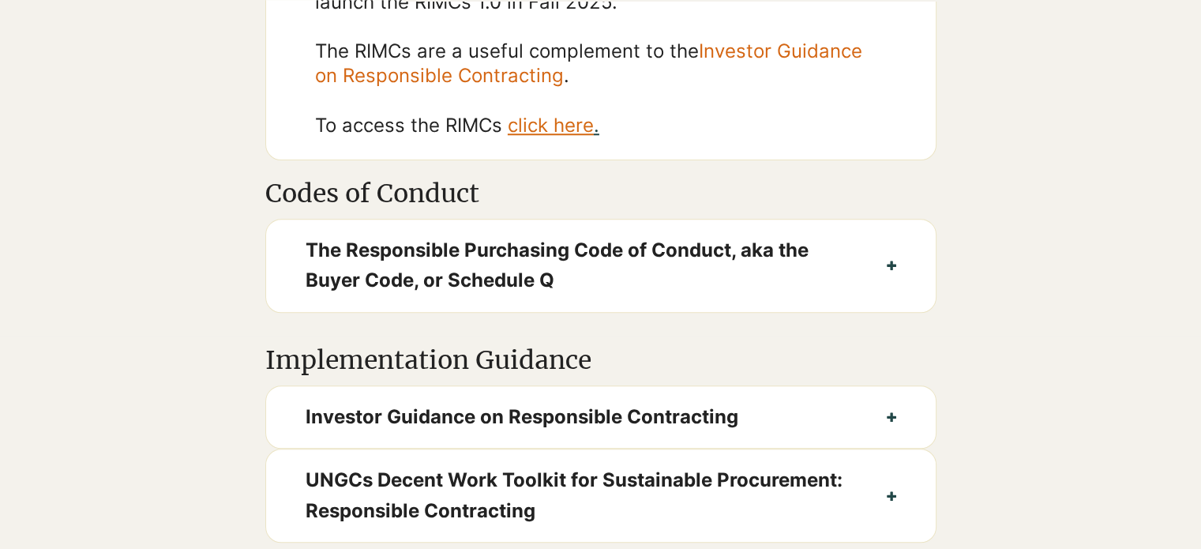
scroll to position [1579, 0]
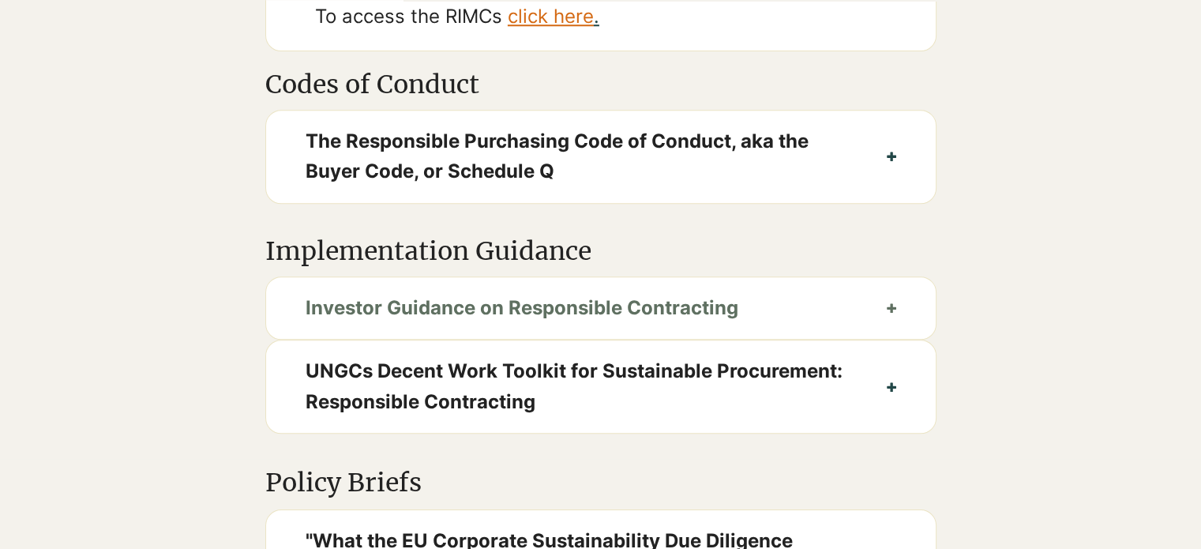
click at [891, 313] on icon "button" at bounding box center [891, 307] width 9 height 9
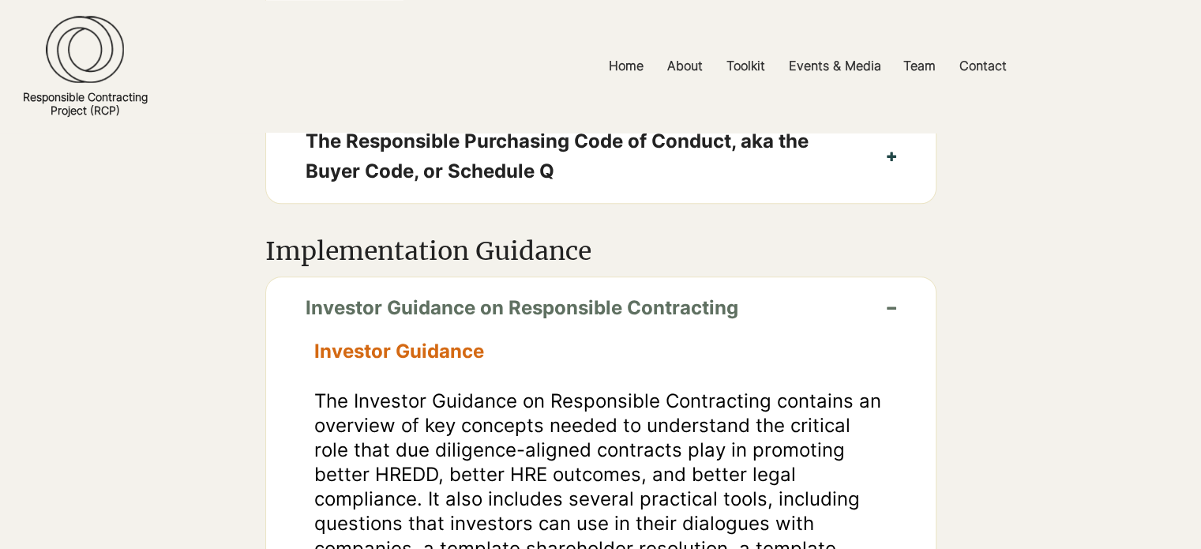
scroll to position [1500, 0]
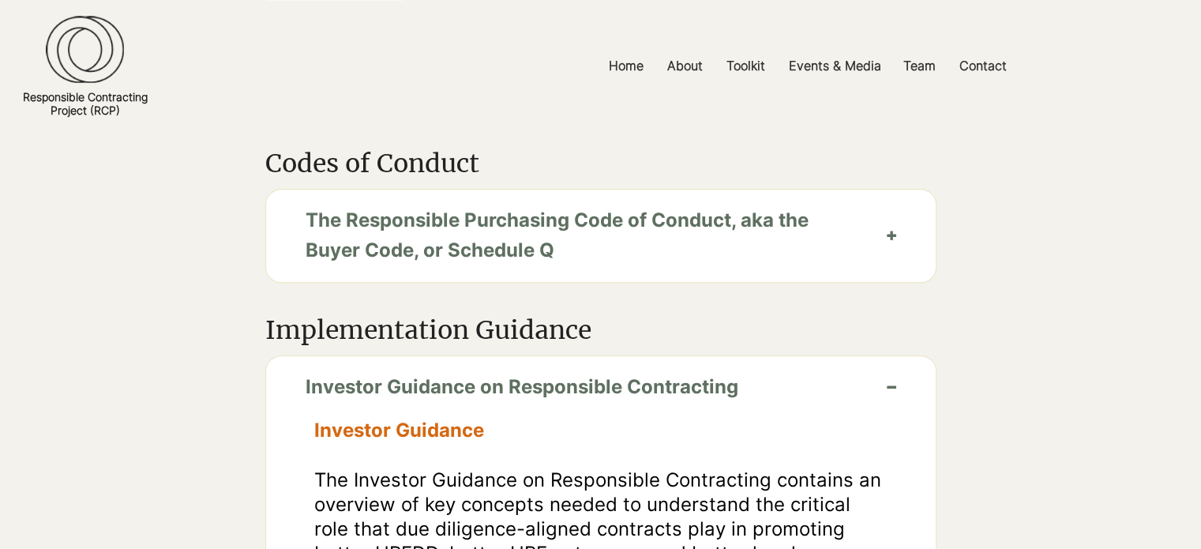
click at [902, 253] on button "The Responsible Purchasing Code of Conduct, aka the Buyer Code, or Schedule Q" at bounding box center [600, 235] width 669 height 92
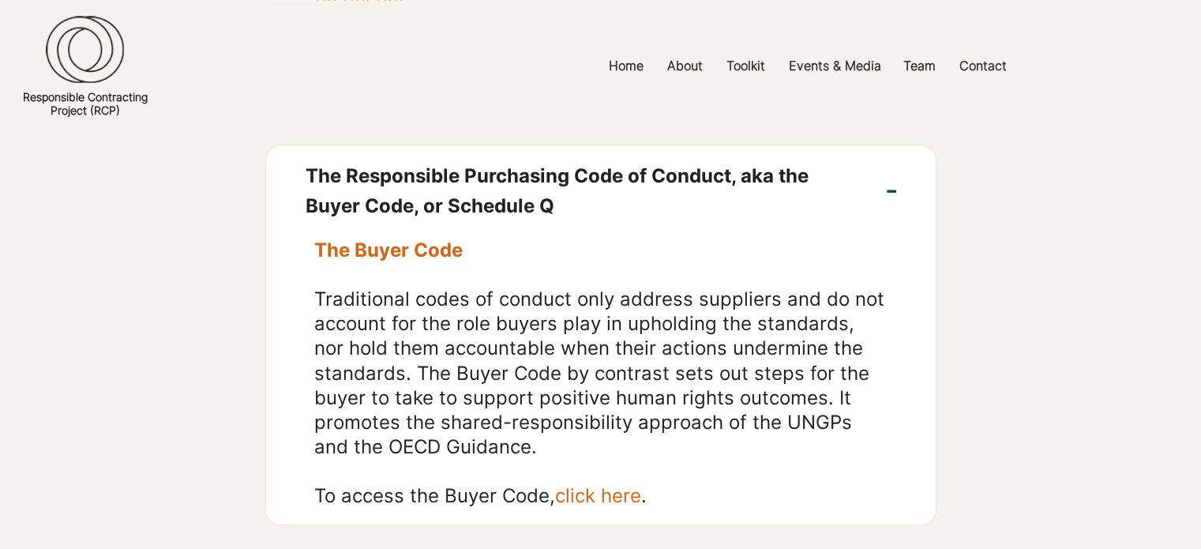
scroll to position [1579, 0]
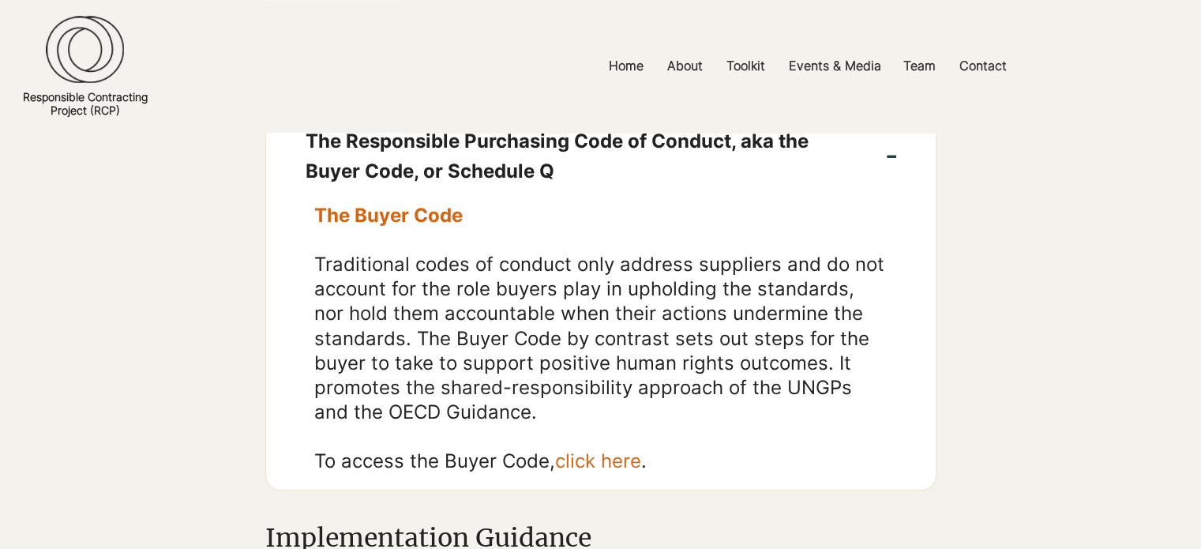
click at [587, 472] on link "click here" at bounding box center [598, 460] width 86 height 23
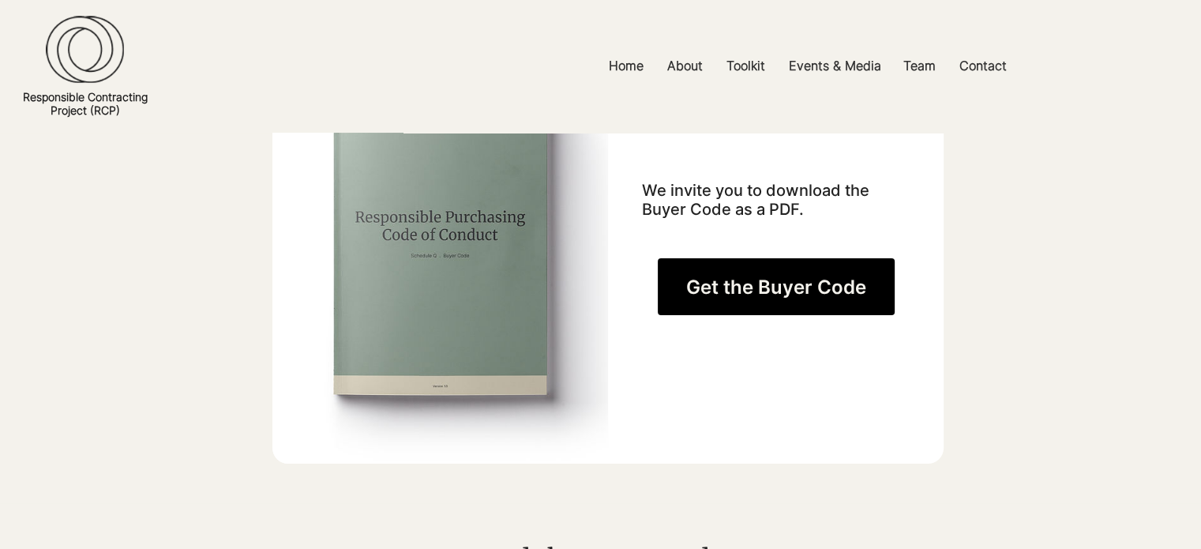
scroll to position [553, 0]
